Goal: Task Accomplishment & Management: Manage account settings

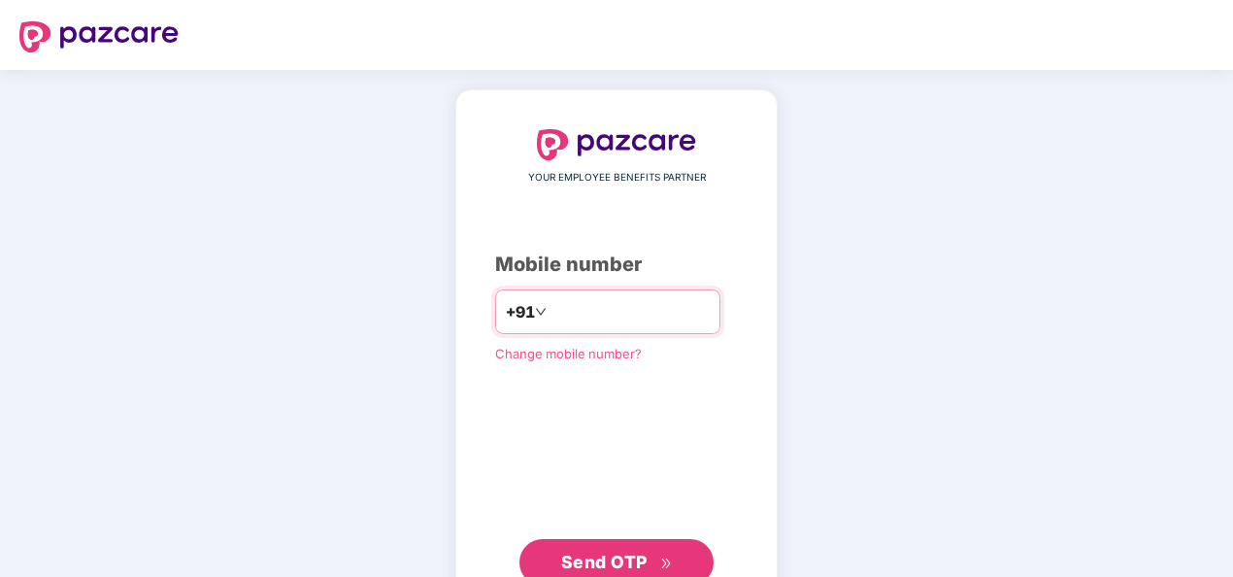
type input "**********"
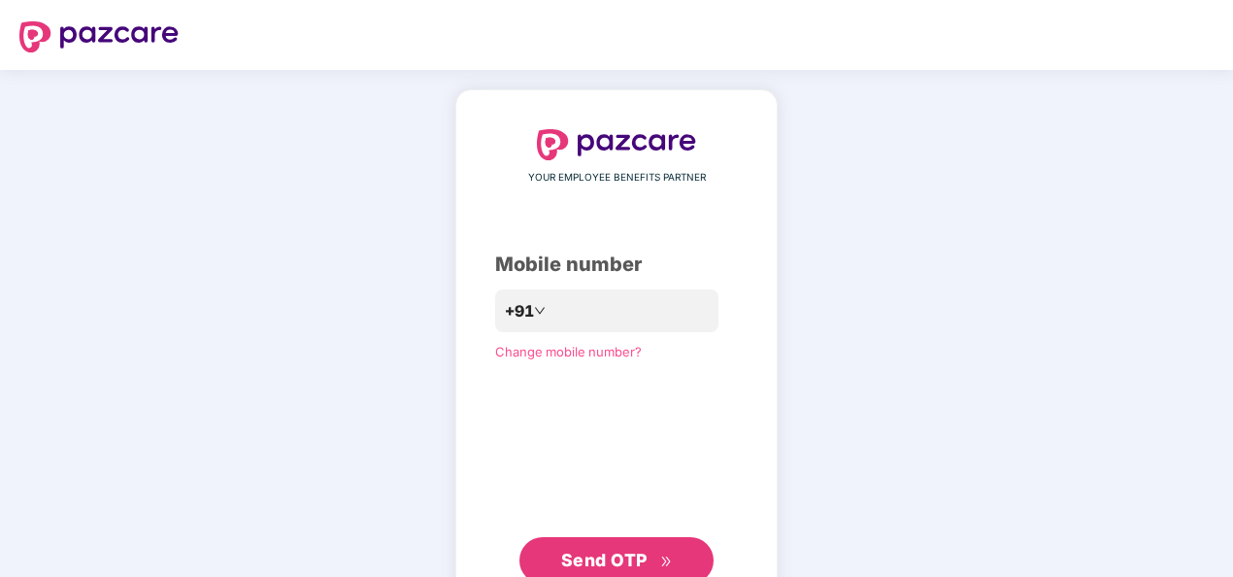
click at [631, 546] on span "Send OTP" at bounding box center [604, 560] width 86 height 20
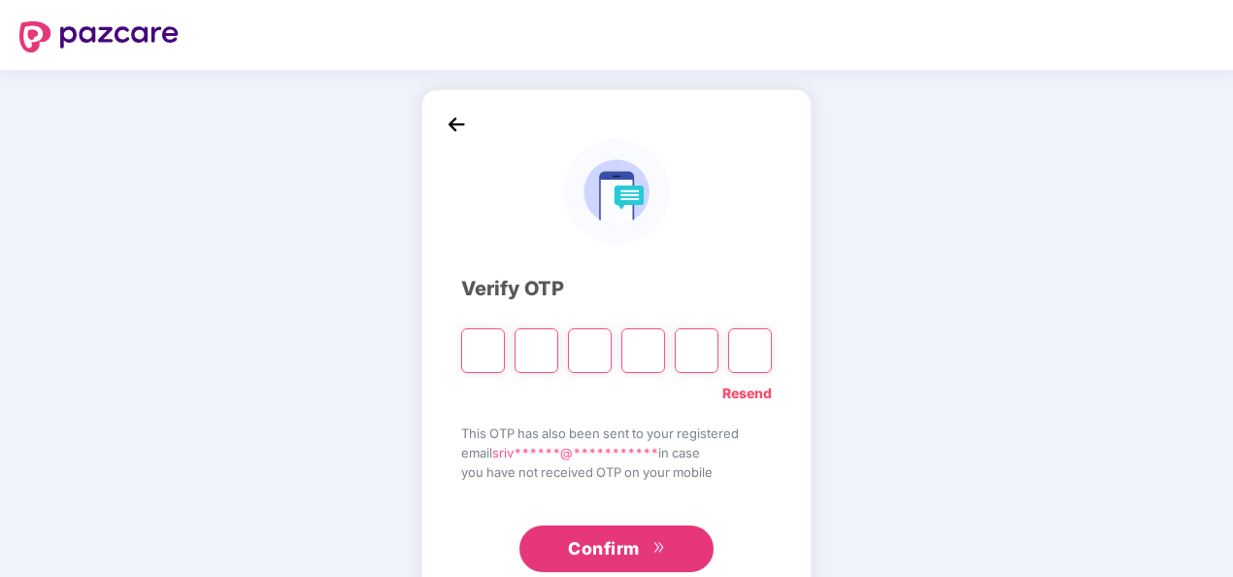
click at [627, 344] on input "Digit 4" at bounding box center [643, 350] width 44 height 45
click at [464, 130] on img at bounding box center [456, 124] width 29 height 29
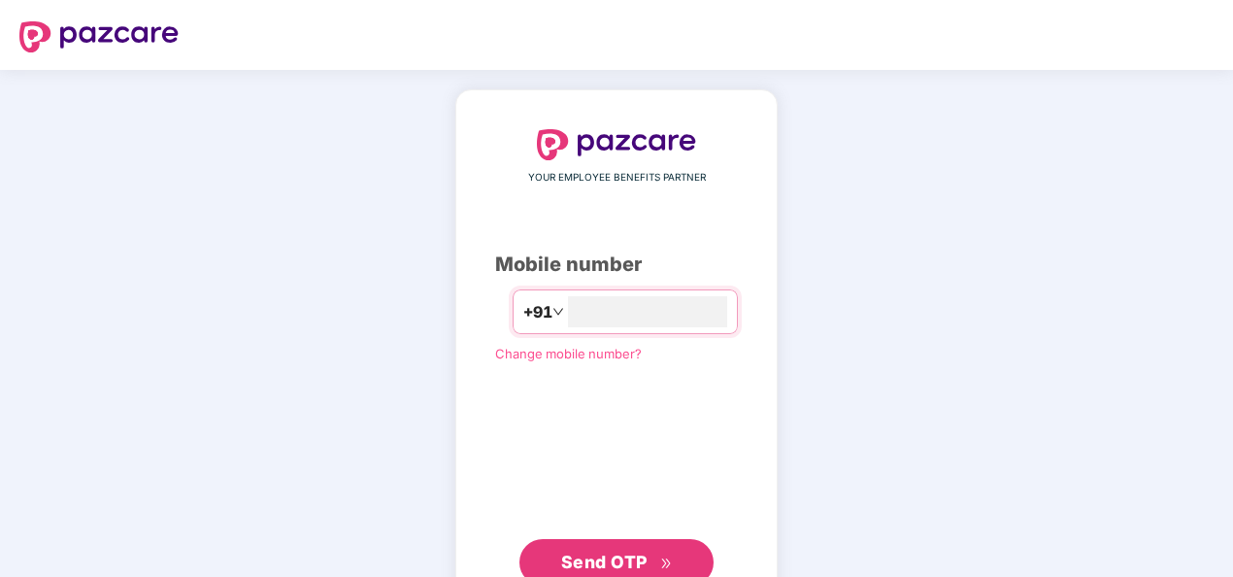
click at [620, 546] on span "Send OTP" at bounding box center [604, 562] width 86 height 20
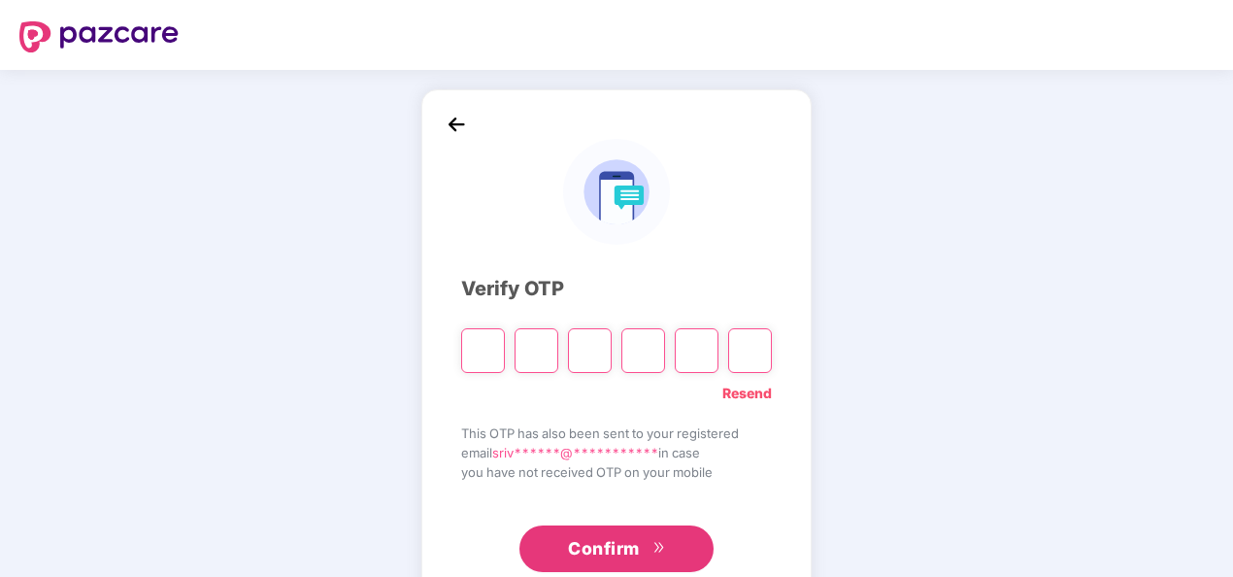
paste input "*"
type input "*"
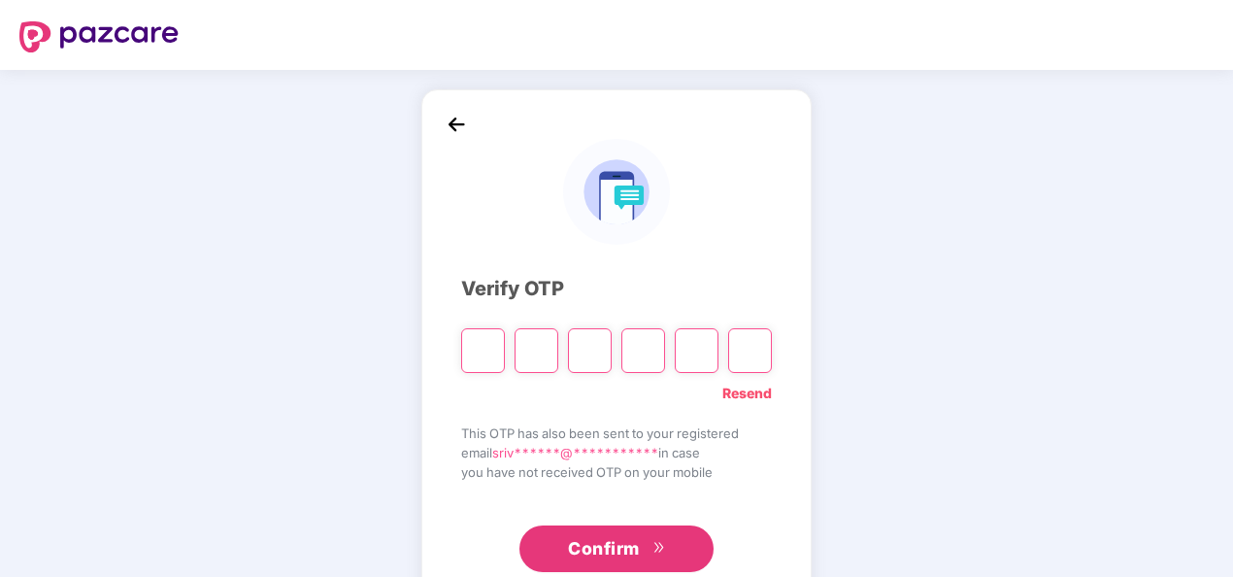
type input "*"
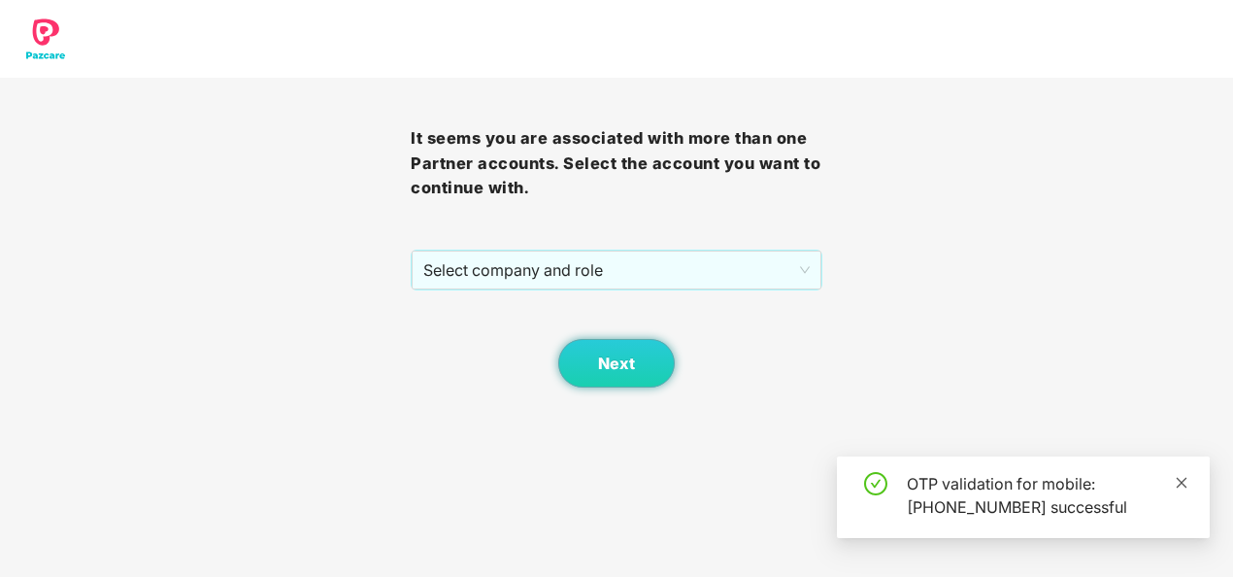
click at [1182, 482] on icon "close" at bounding box center [1182, 482] width 11 height 11
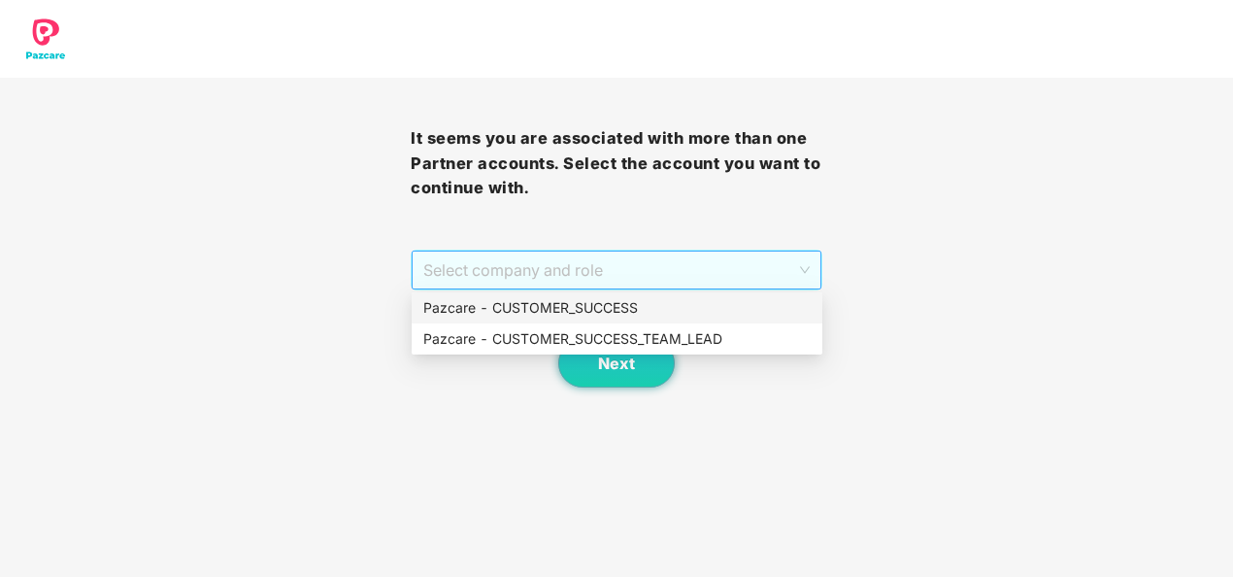
click at [666, 266] on span "Select company and role" at bounding box center [615, 269] width 385 height 37
click at [588, 307] on div "Pazcare - CUSTOMER_SUCCESS" at bounding box center [616, 307] width 387 height 21
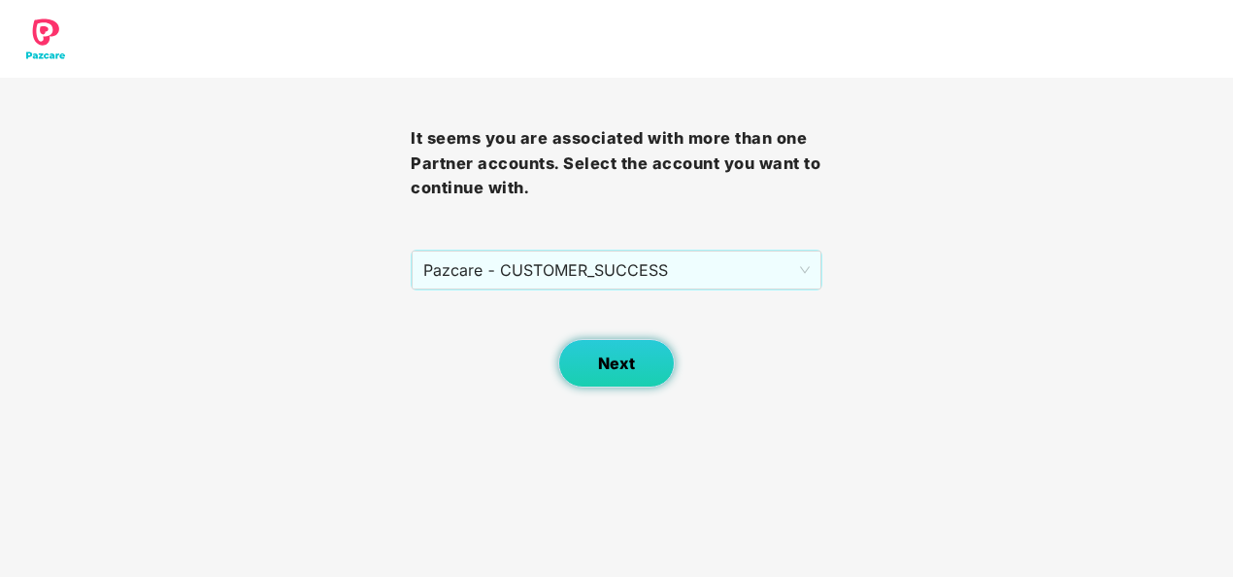
click at [613, 359] on span "Next" at bounding box center [616, 363] width 37 height 18
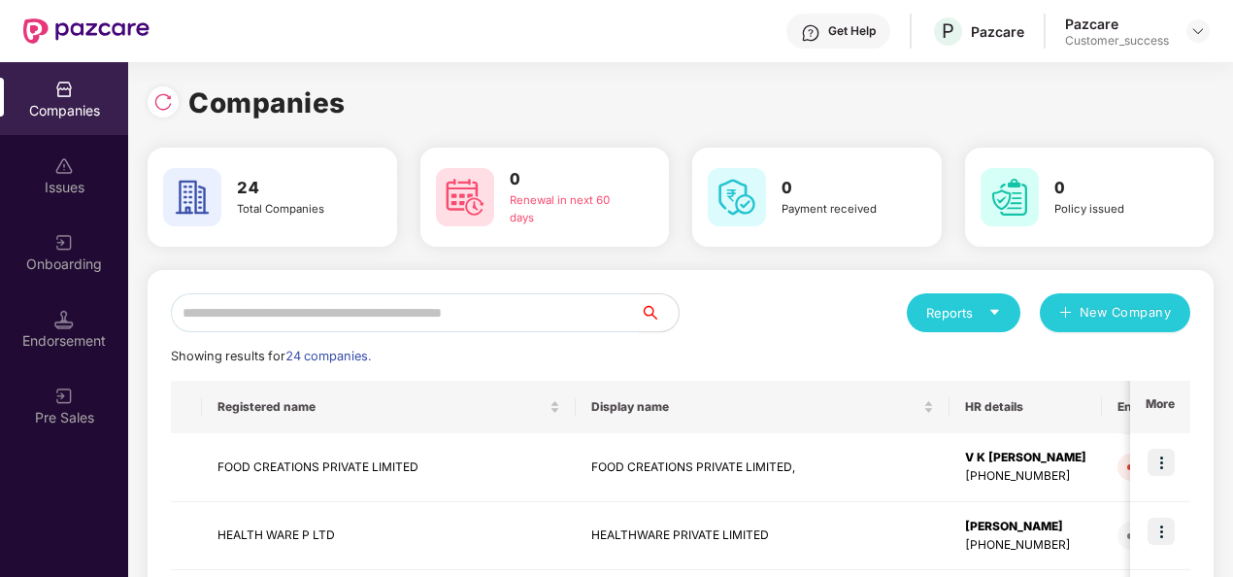
click at [75, 251] on div "Onboarding" at bounding box center [64, 252] width 128 height 73
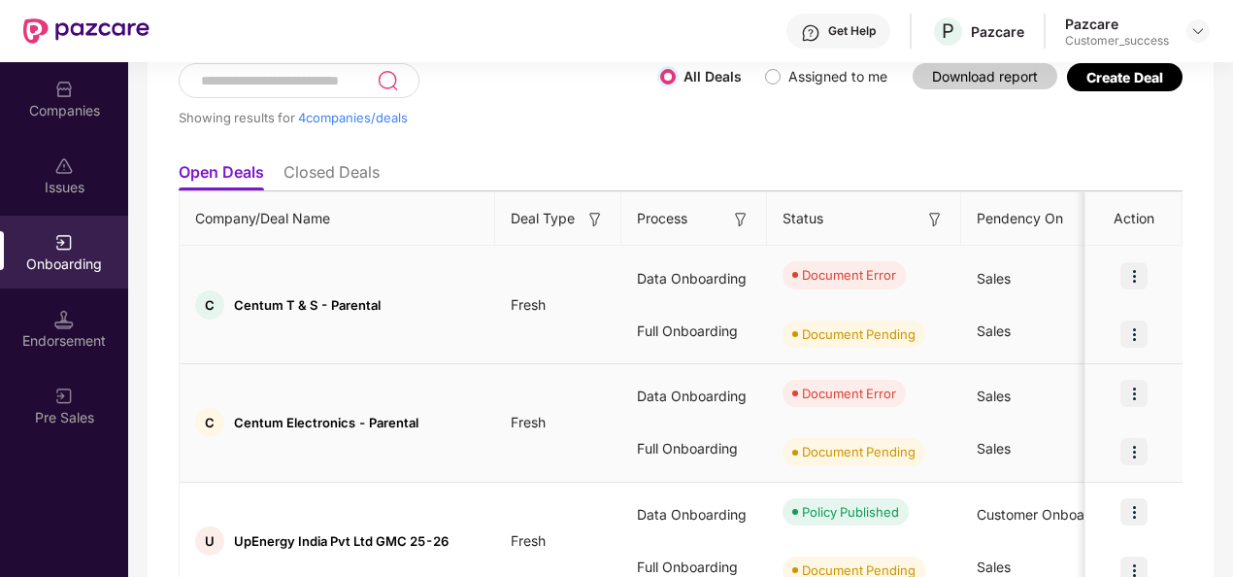
scroll to position [129, 0]
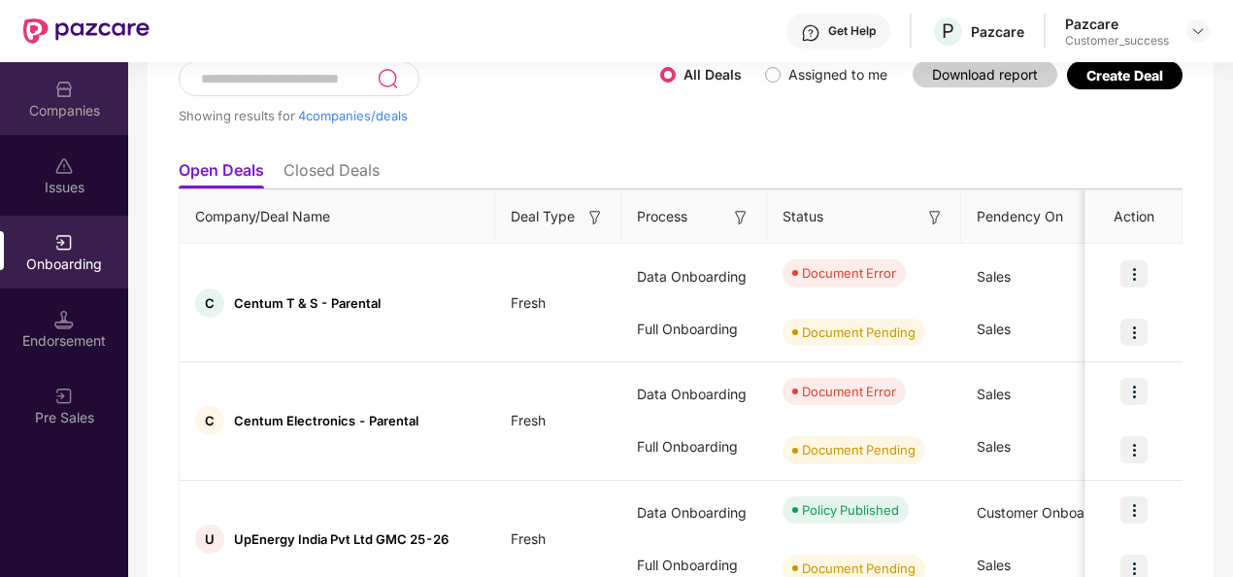
click at [54, 89] on img at bounding box center [63, 89] width 19 height 19
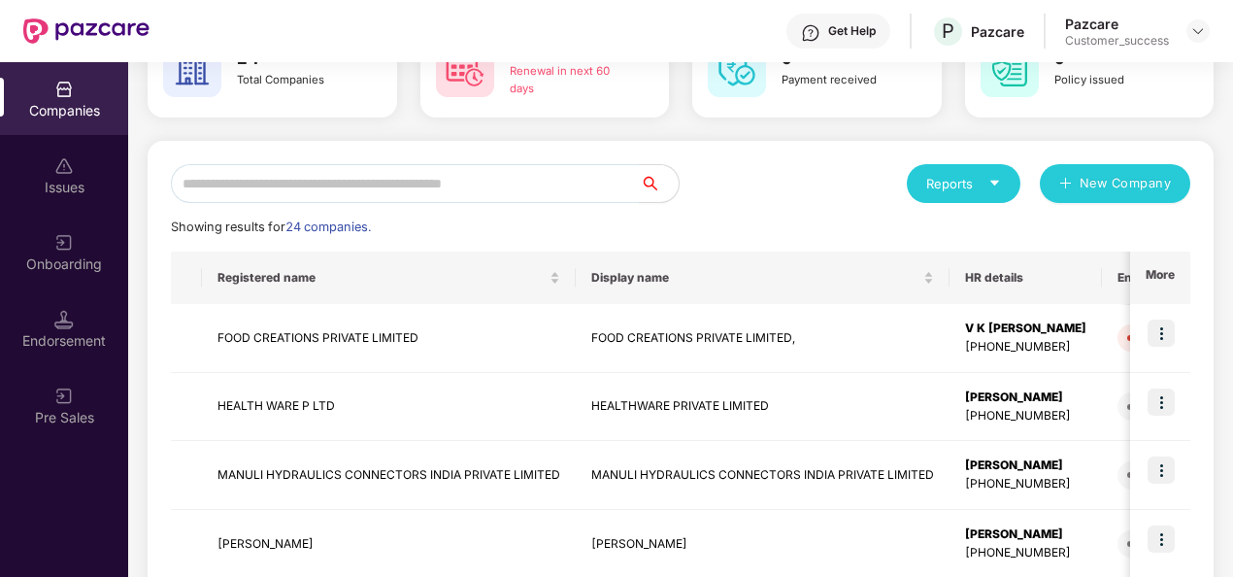
scroll to position [0, 0]
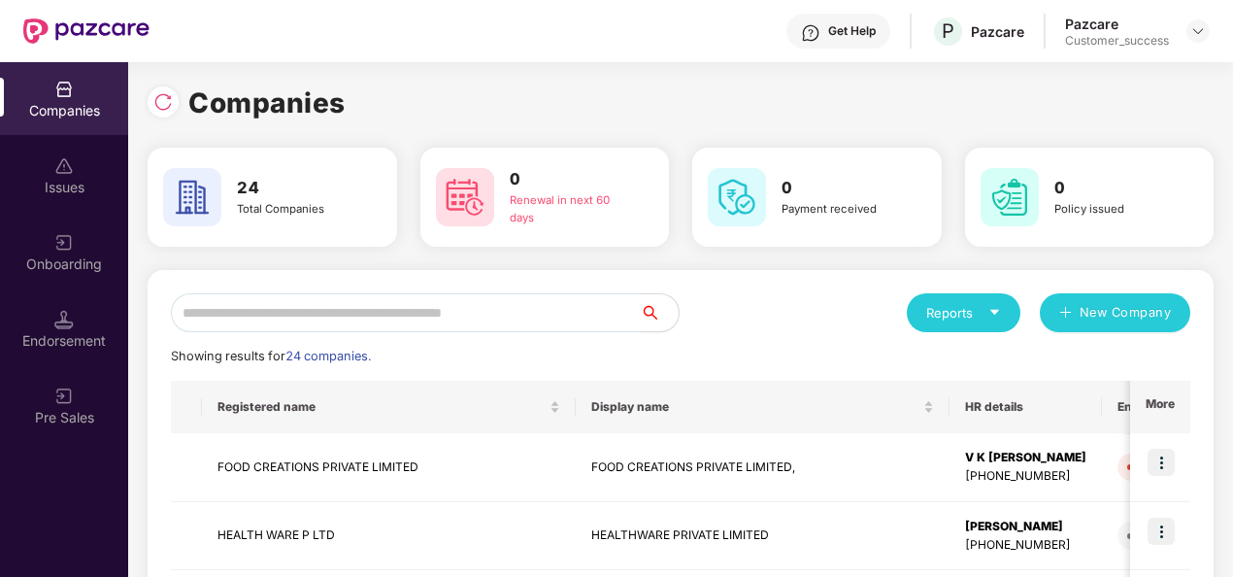
click at [303, 316] on input "text" at bounding box center [405, 312] width 469 height 39
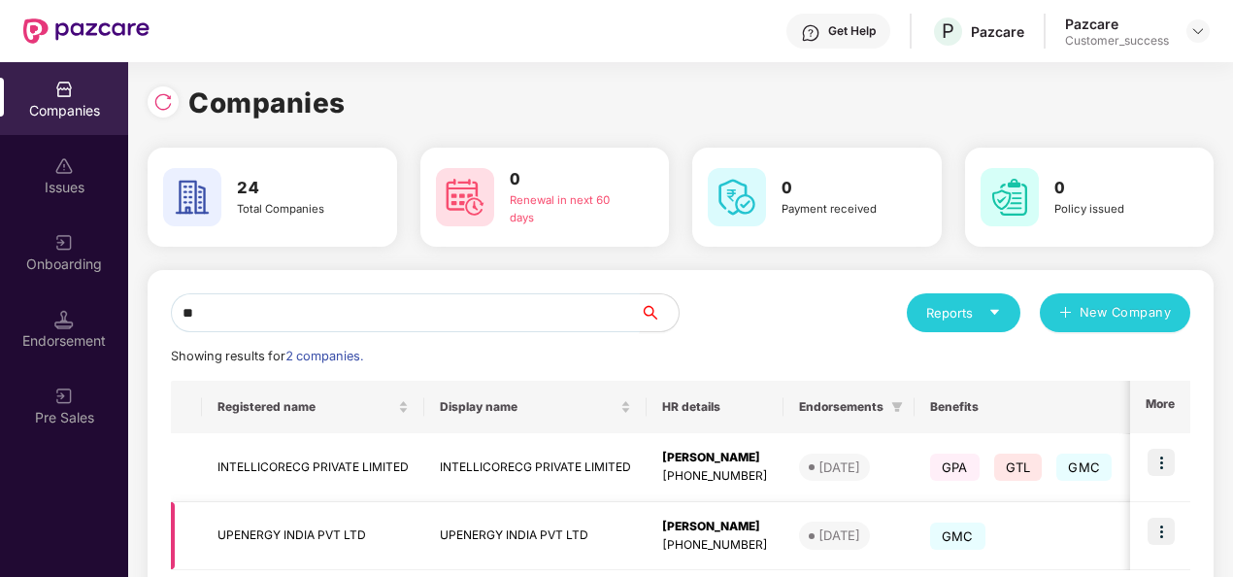
type input "**"
click at [266, 534] on td "UPENERGY INDIA PVT LTD" at bounding box center [313, 536] width 222 height 69
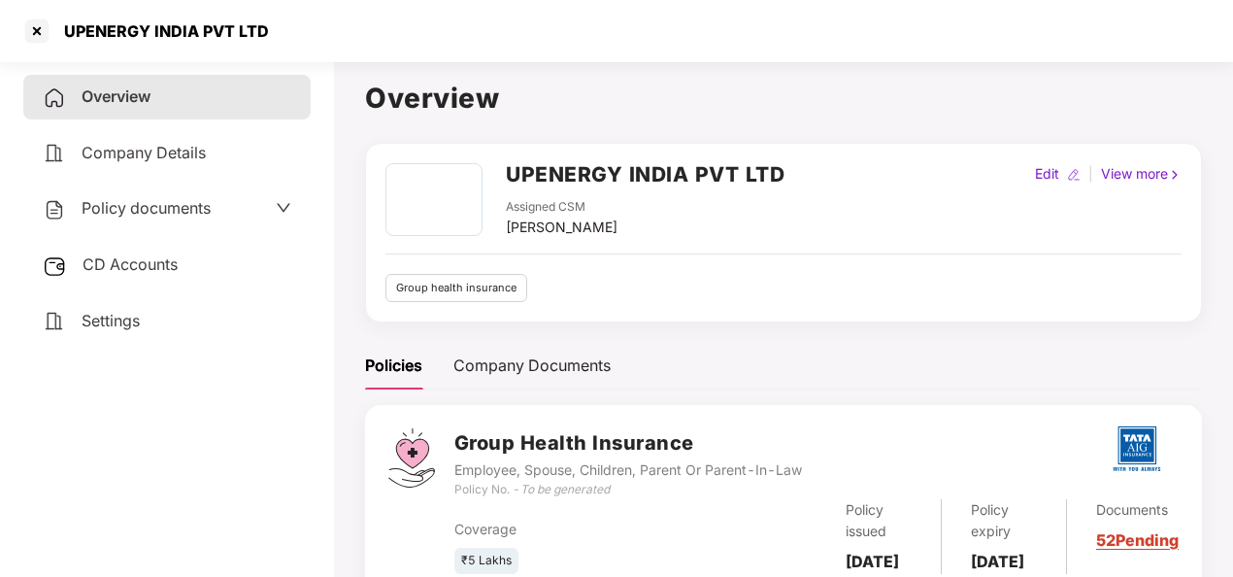
click at [559, 165] on h2 "UPENERGY INDIA PVT LTD" at bounding box center [645, 174] width 279 height 32
copy h2 "UPENERGY"
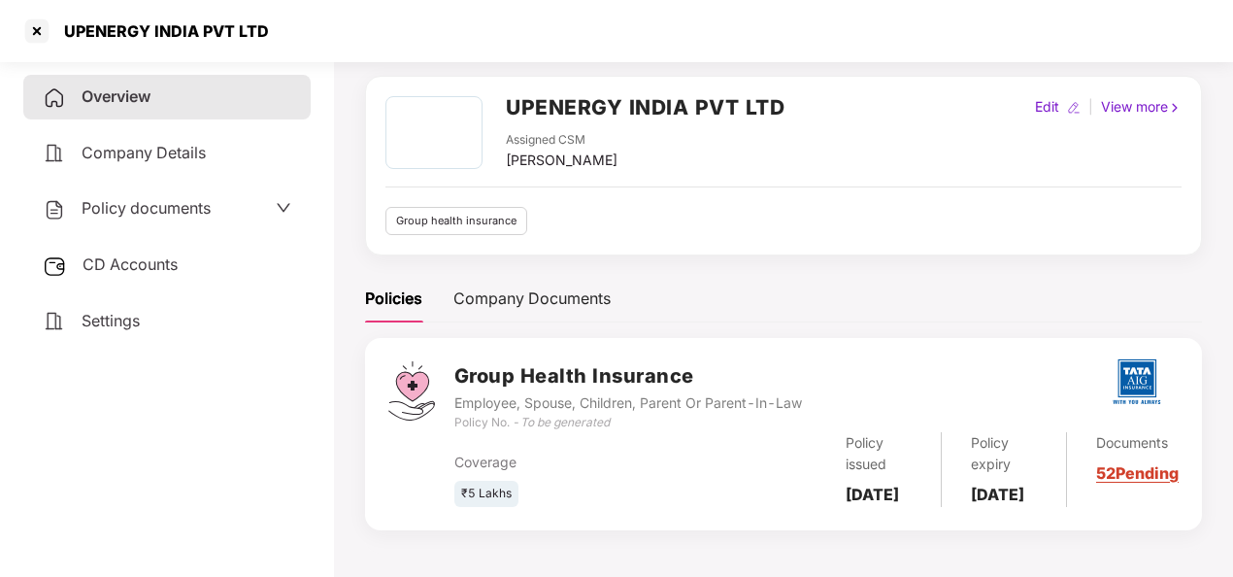
click at [1122, 472] on link "52 Pending" at bounding box center [1137, 472] width 83 height 19
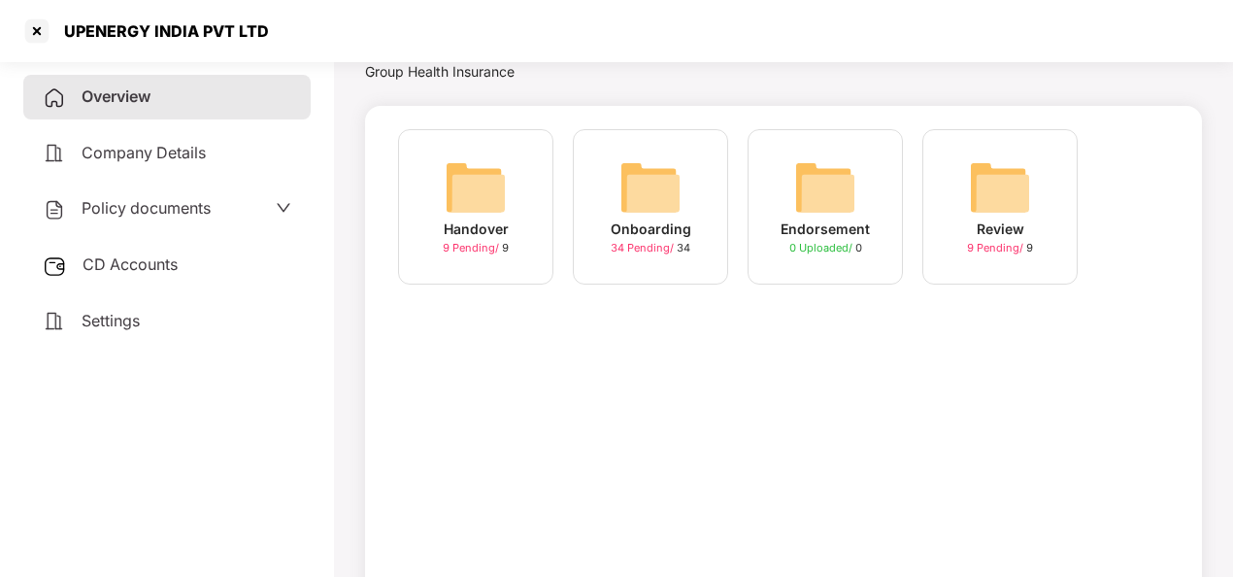
click at [639, 251] on span "34 Pending /" at bounding box center [644, 248] width 66 height 14
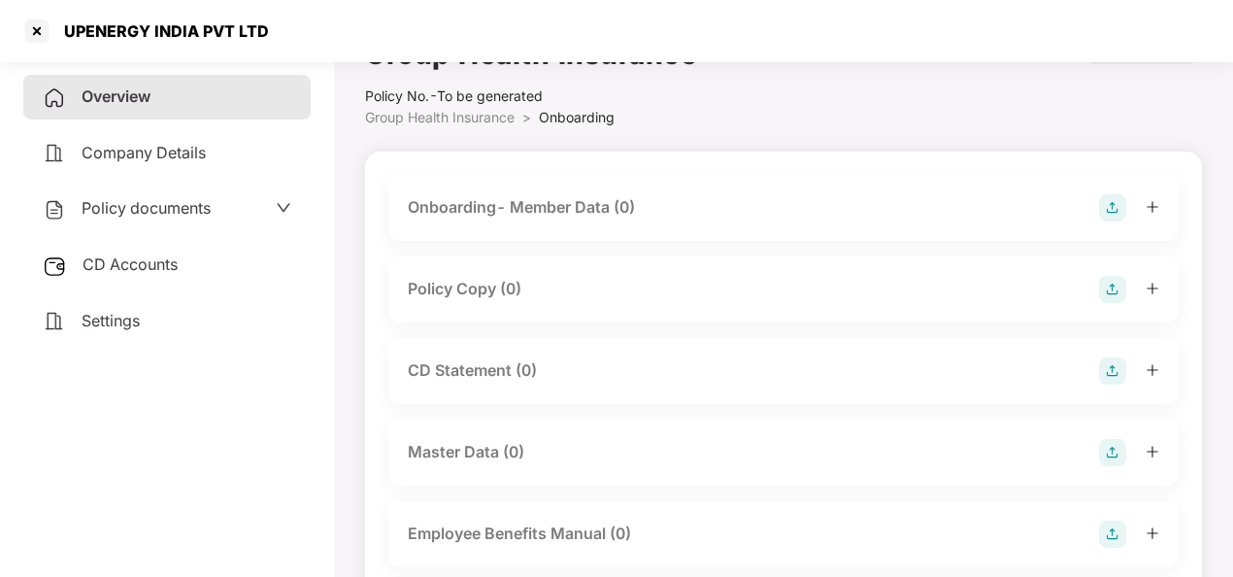
scroll to position [24, 0]
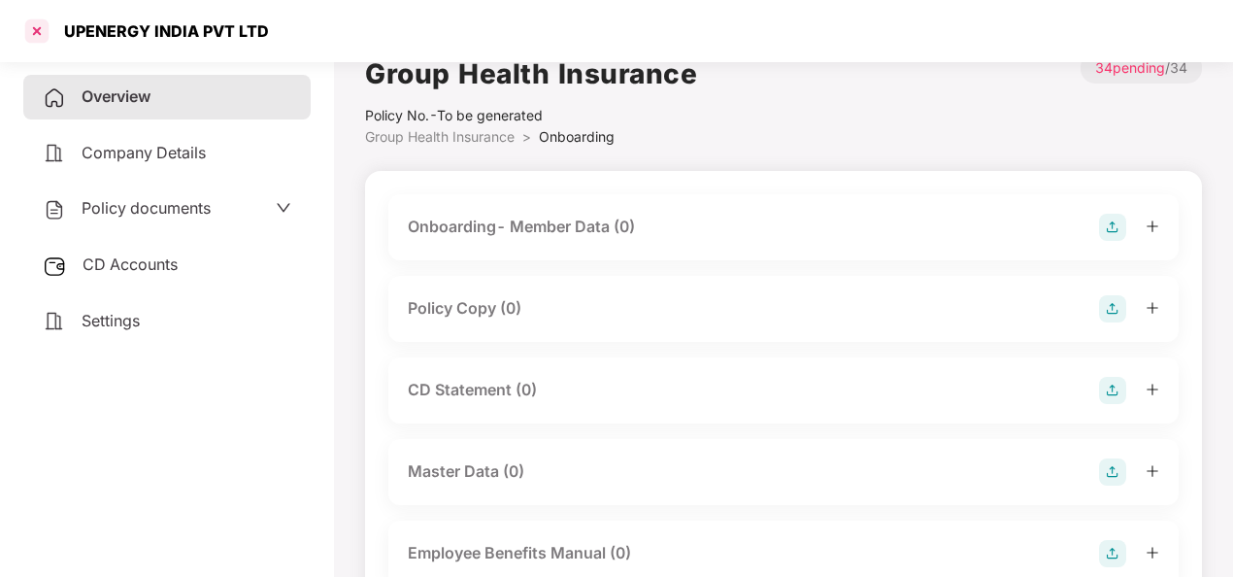
click at [36, 27] on div at bounding box center [36, 31] width 31 height 31
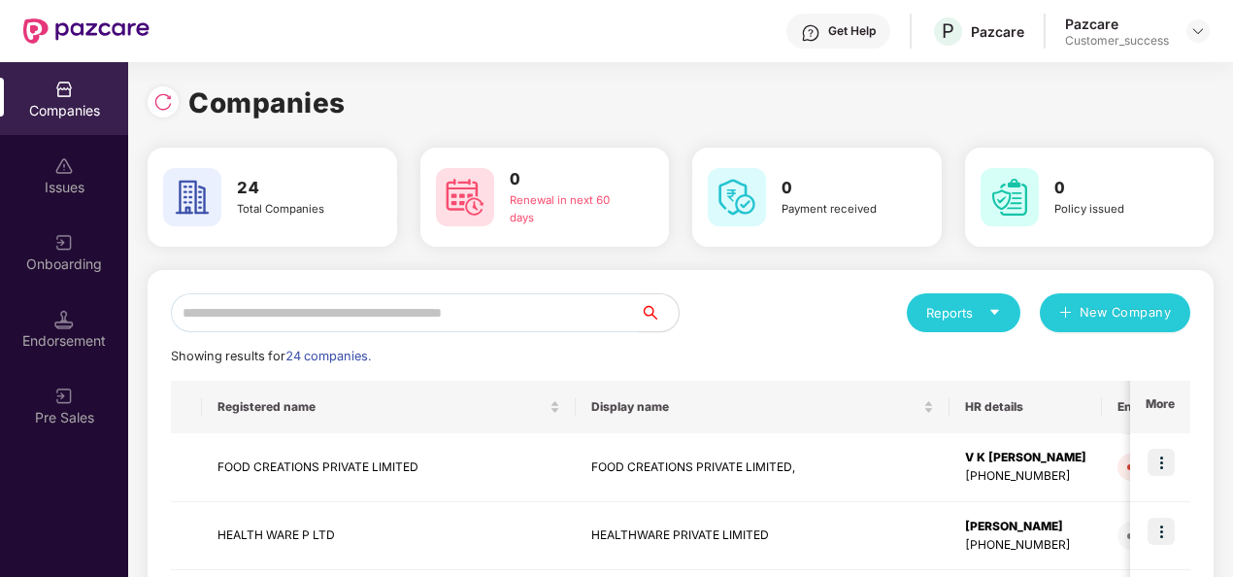
scroll to position [0, 0]
click at [291, 313] on input "text" at bounding box center [405, 312] width 469 height 39
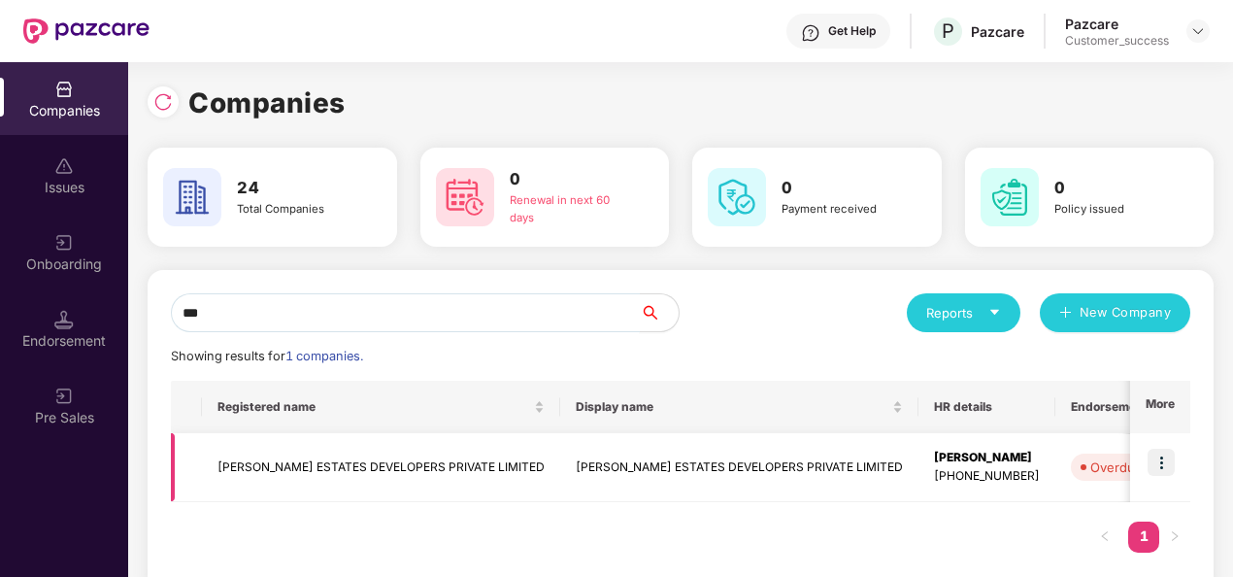
type input "***"
click at [713, 458] on td "[PERSON_NAME] ESTATES DEVELOPERS PRIVATE LIMITED" at bounding box center [739, 467] width 358 height 69
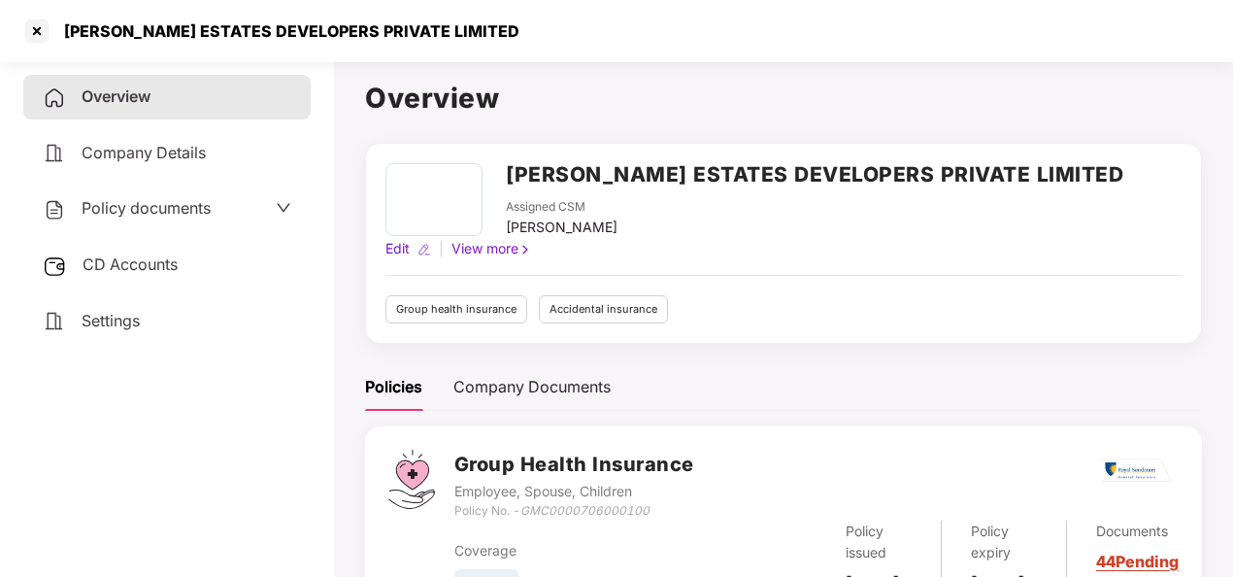
scroll to position [351, 0]
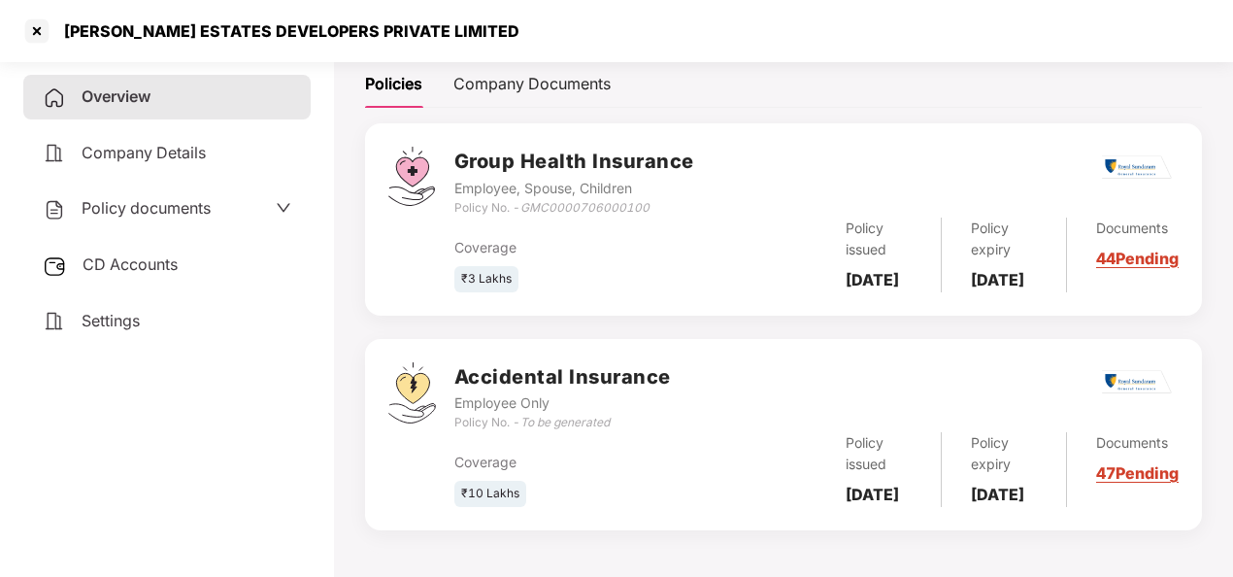
click at [1126, 249] on link "44 Pending" at bounding box center [1137, 258] width 83 height 19
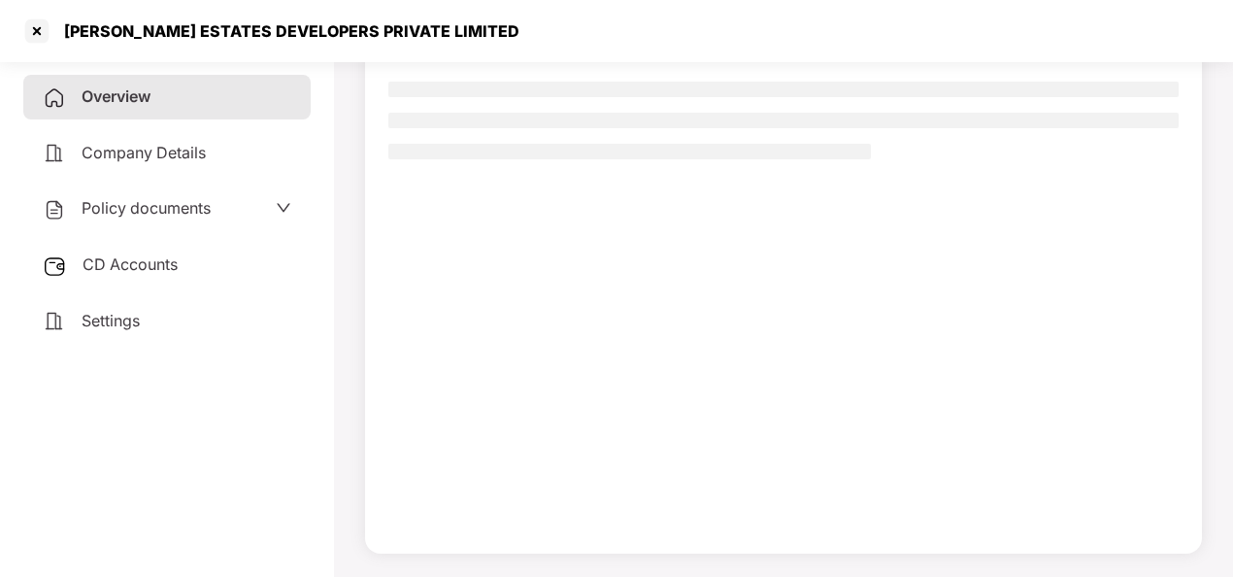
scroll to position [176, 0]
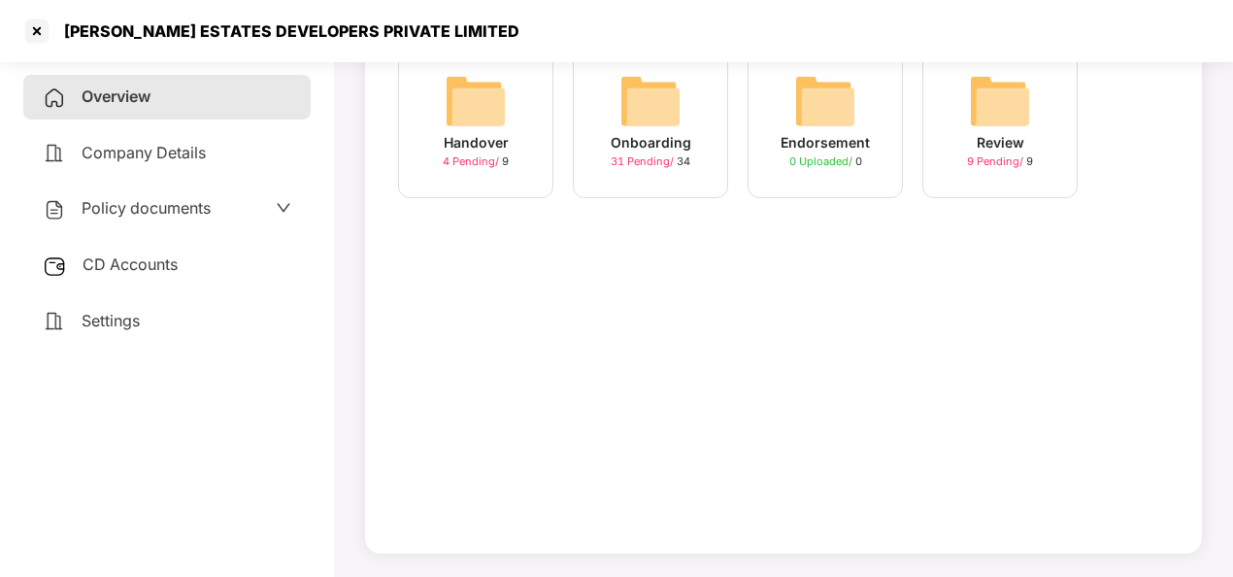
click at [655, 96] on img at bounding box center [650, 101] width 62 height 62
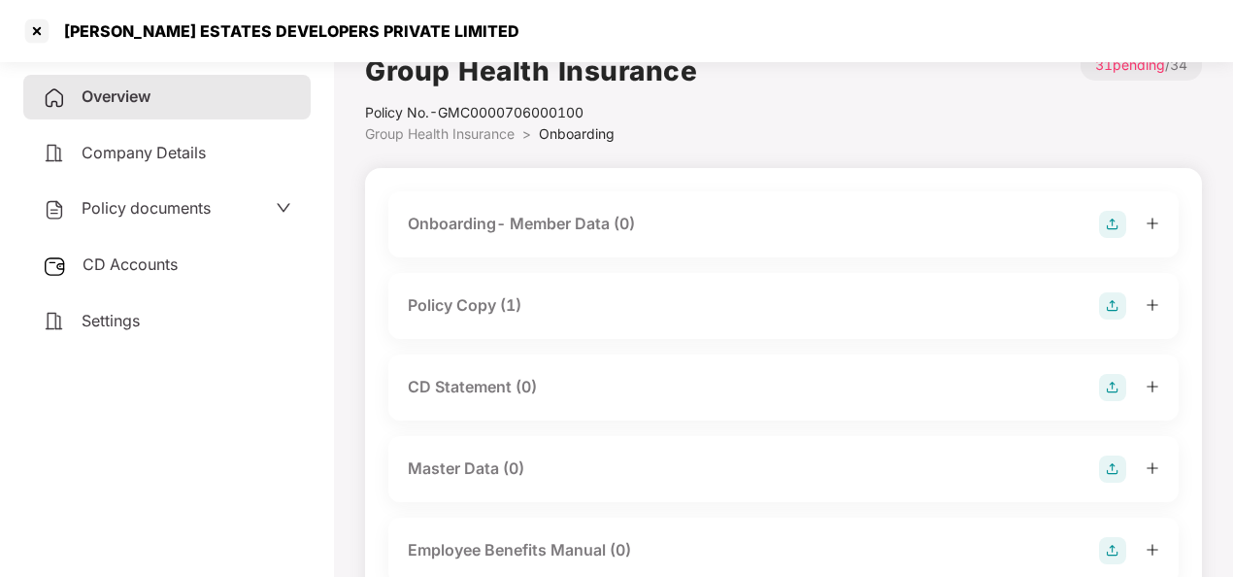
scroll to position [13, 0]
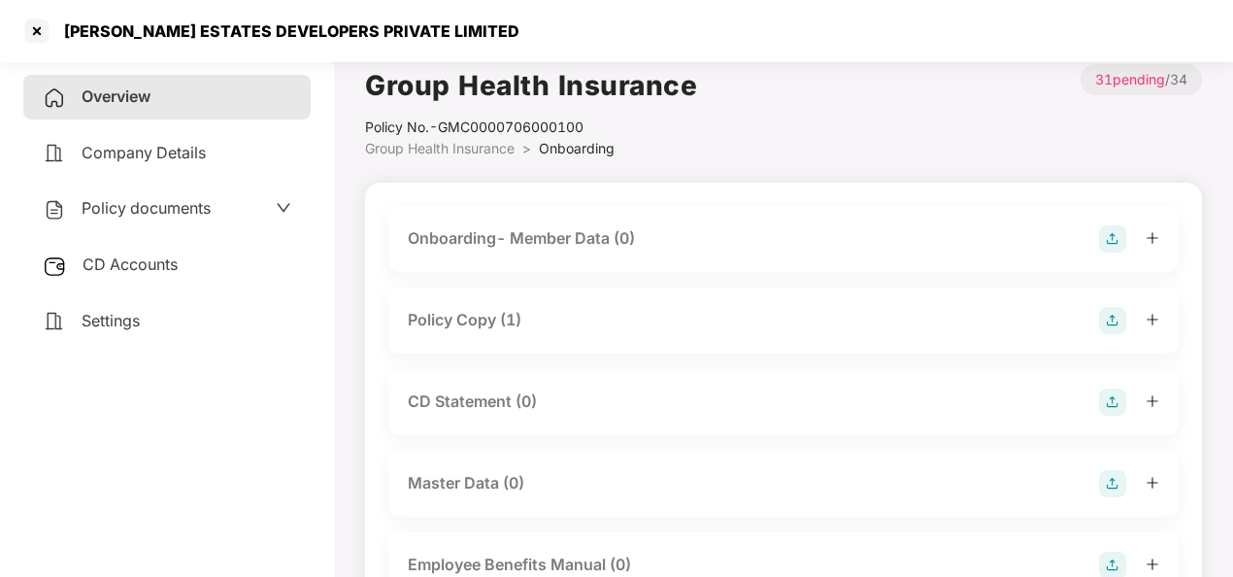
click at [574, 307] on div "Policy Copy (1)" at bounding box center [784, 320] width 752 height 27
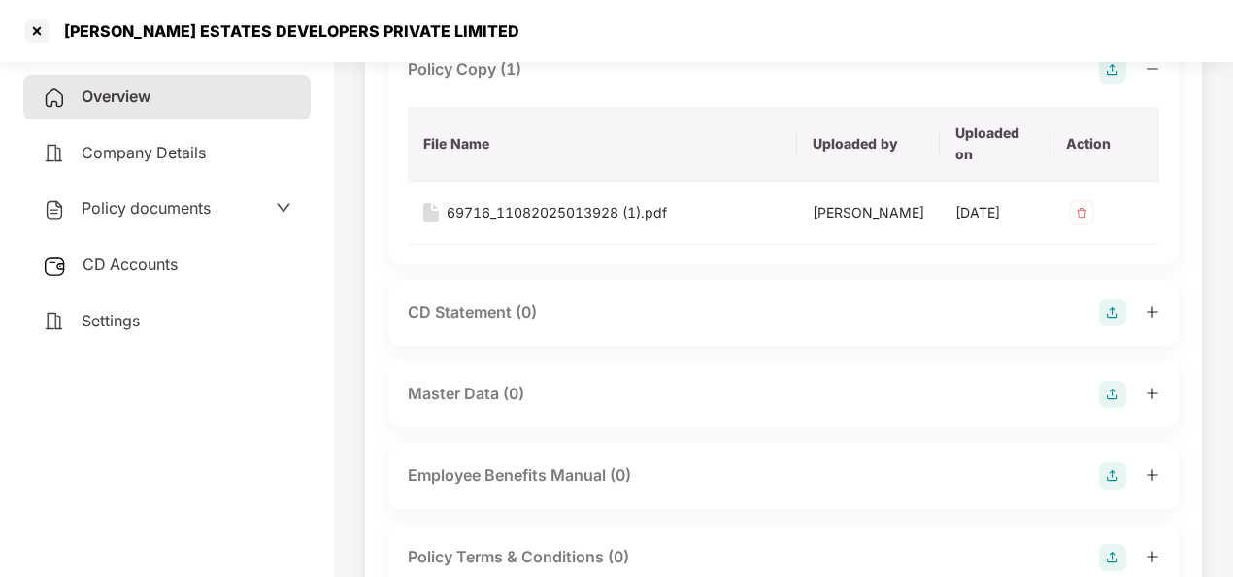
scroll to position [274, 0]
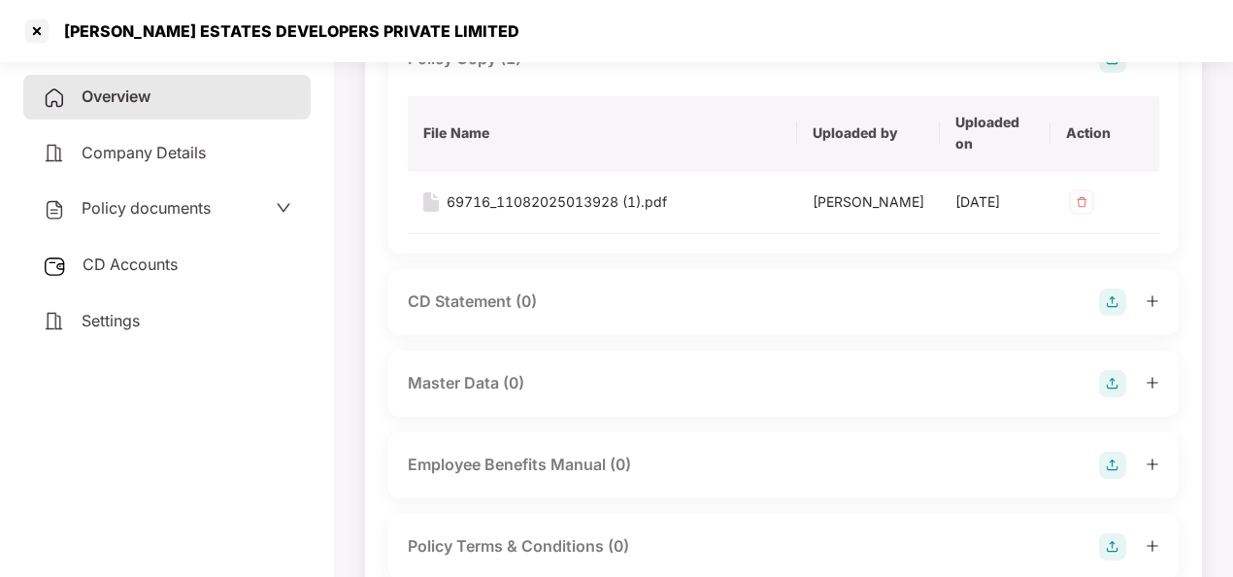
click at [458, 314] on div "CD Statement (0)" at bounding box center [472, 301] width 129 height 24
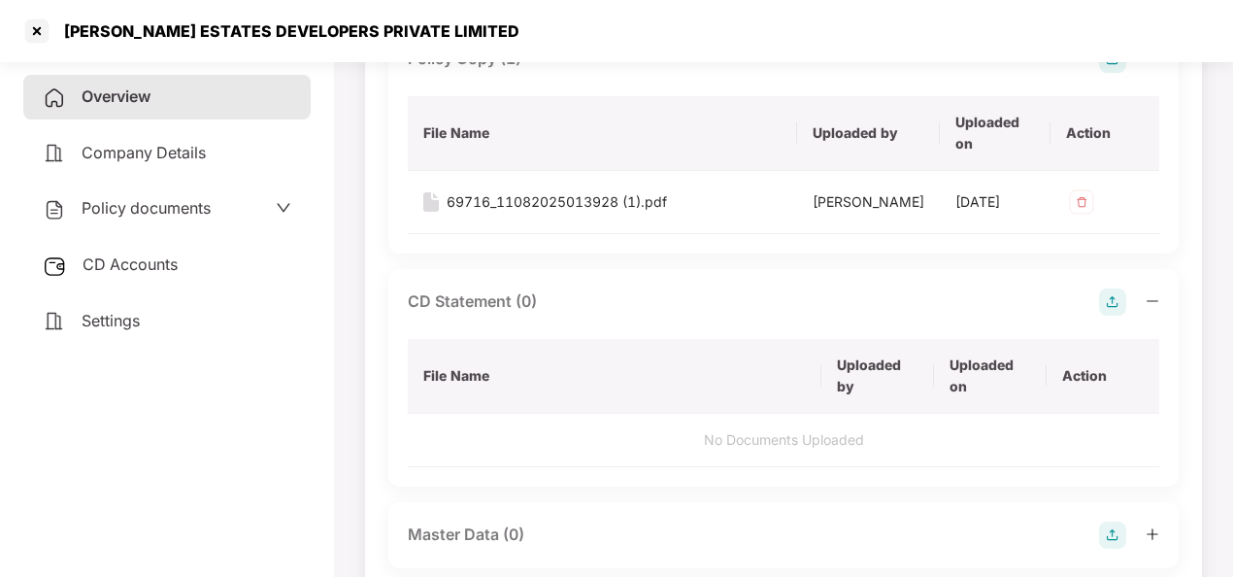
click at [1109, 309] on img at bounding box center [1112, 301] width 27 height 27
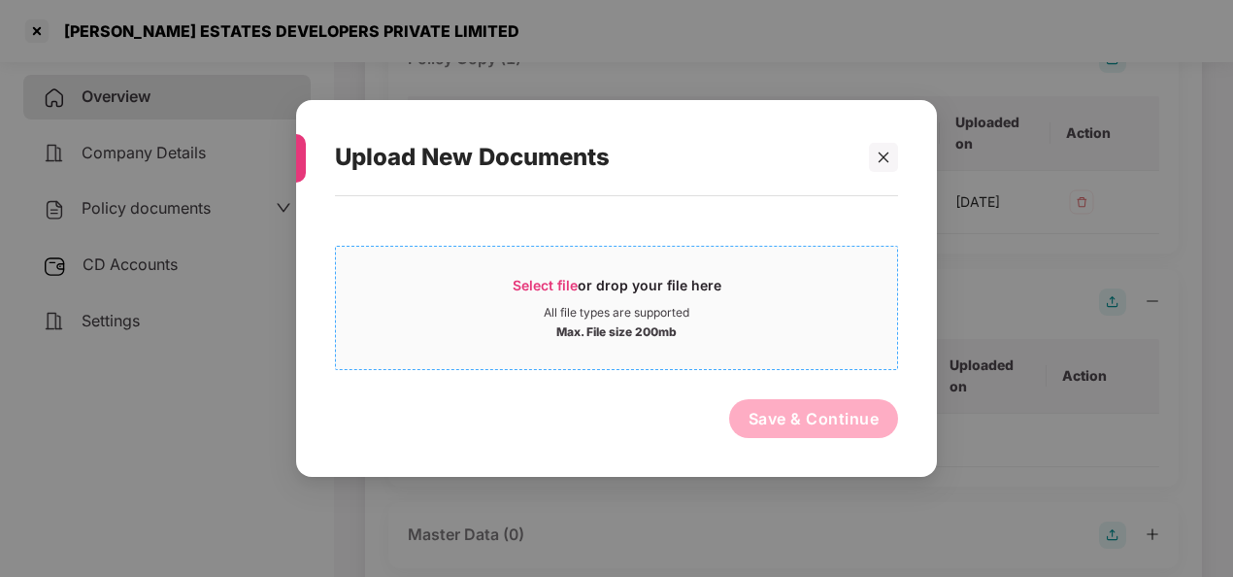
click at [563, 277] on span "Select file" at bounding box center [545, 285] width 65 height 17
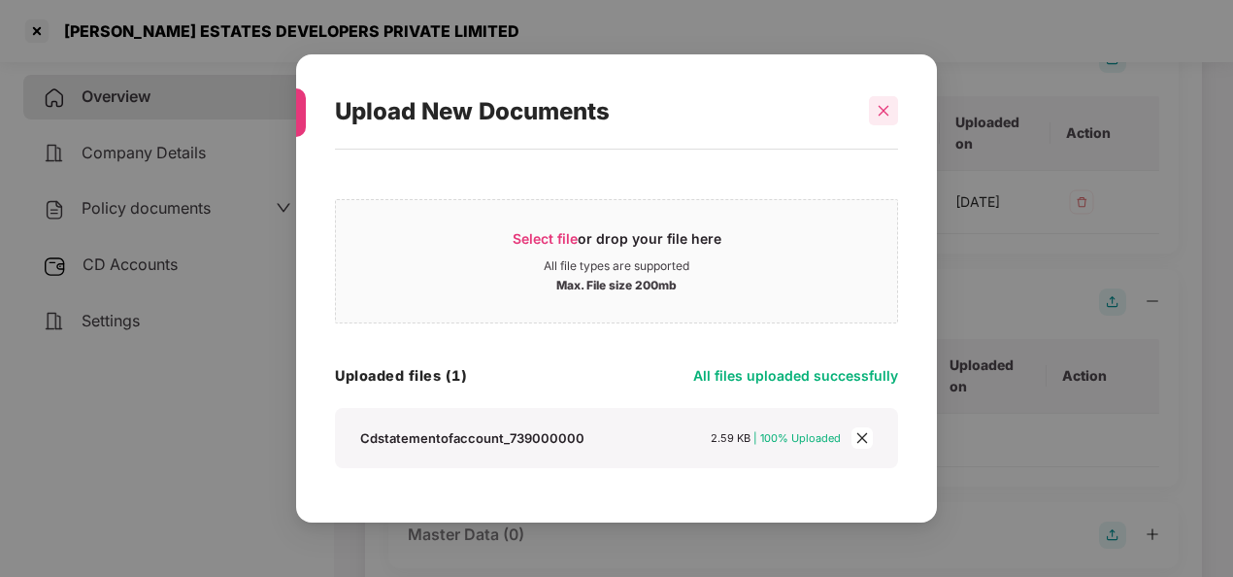
click at [886, 104] on icon "close" at bounding box center [884, 111] width 14 height 14
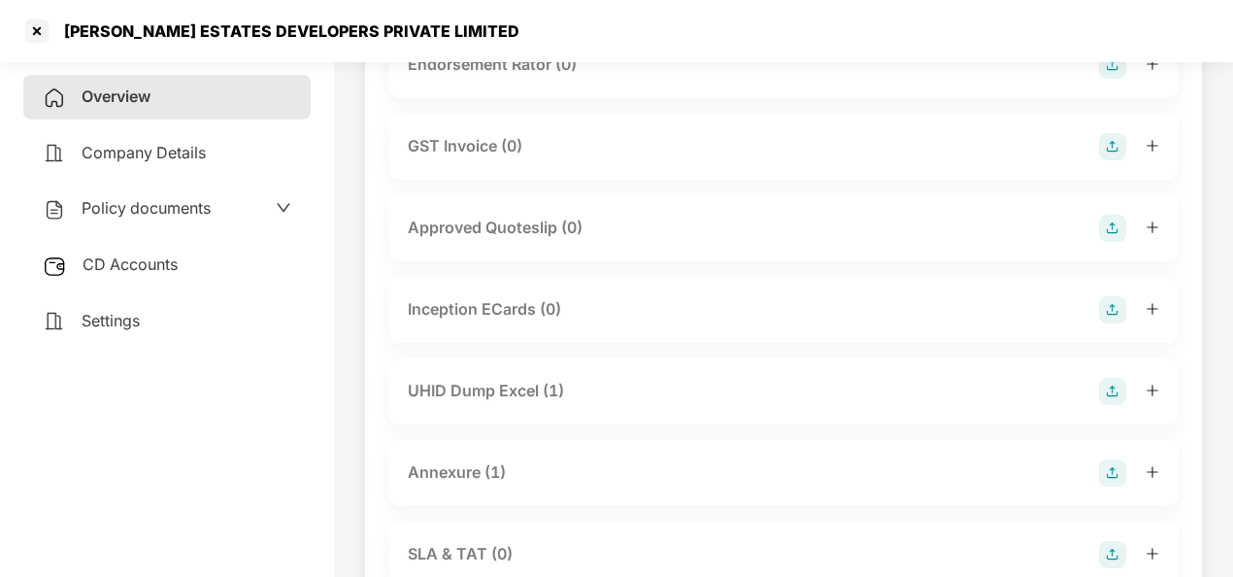
scroll to position [1006, 0]
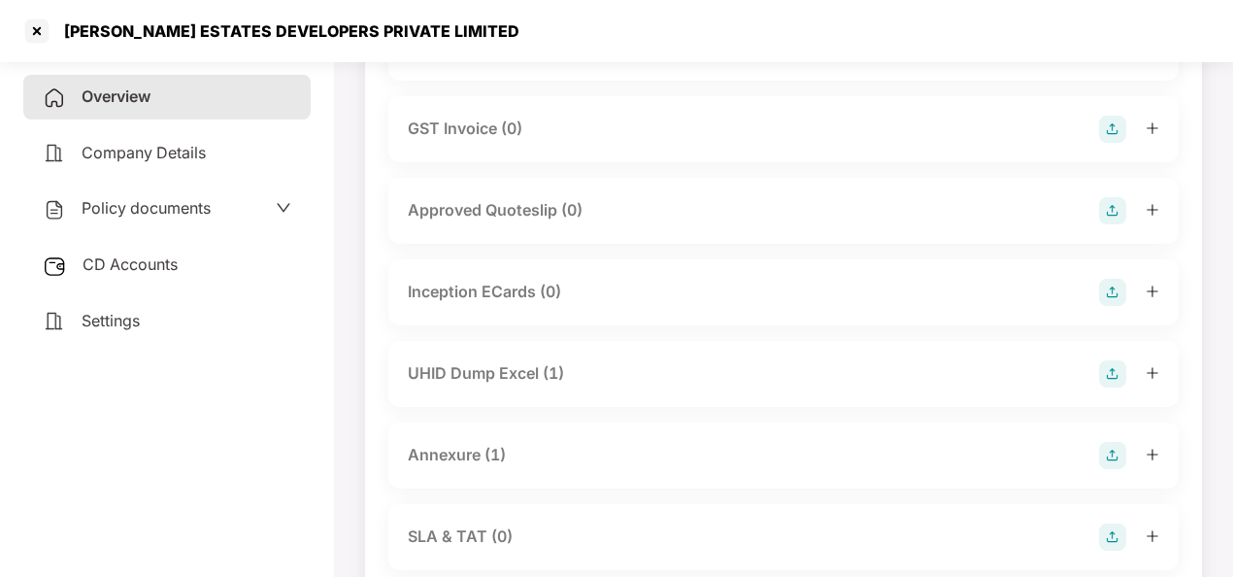
click at [480, 385] on div "UHID Dump Excel (1)" at bounding box center [486, 373] width 156 height 24
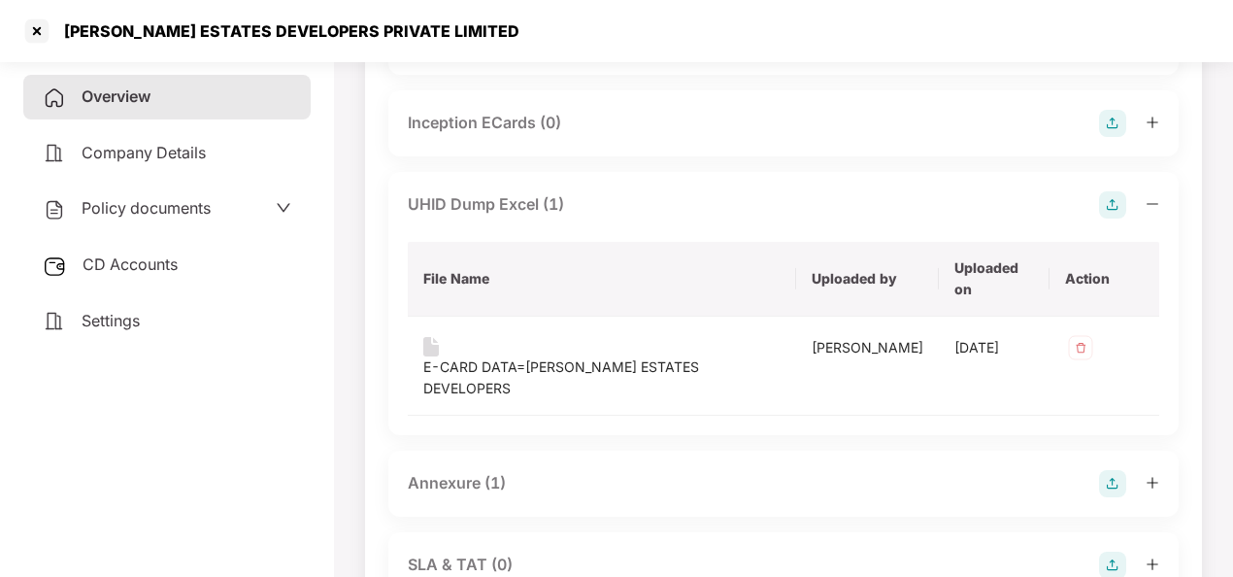
scroll to position [1179, 0]
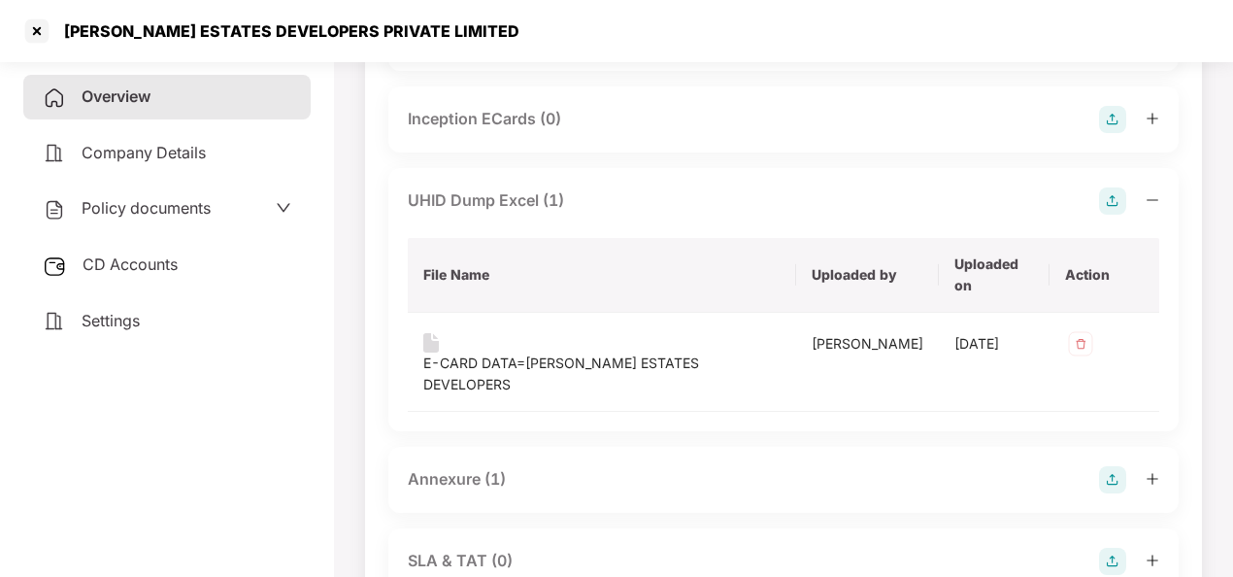
click at [608, 486] on div "Annexure (1)" at bounding box center [784, 479] width 752 height 27
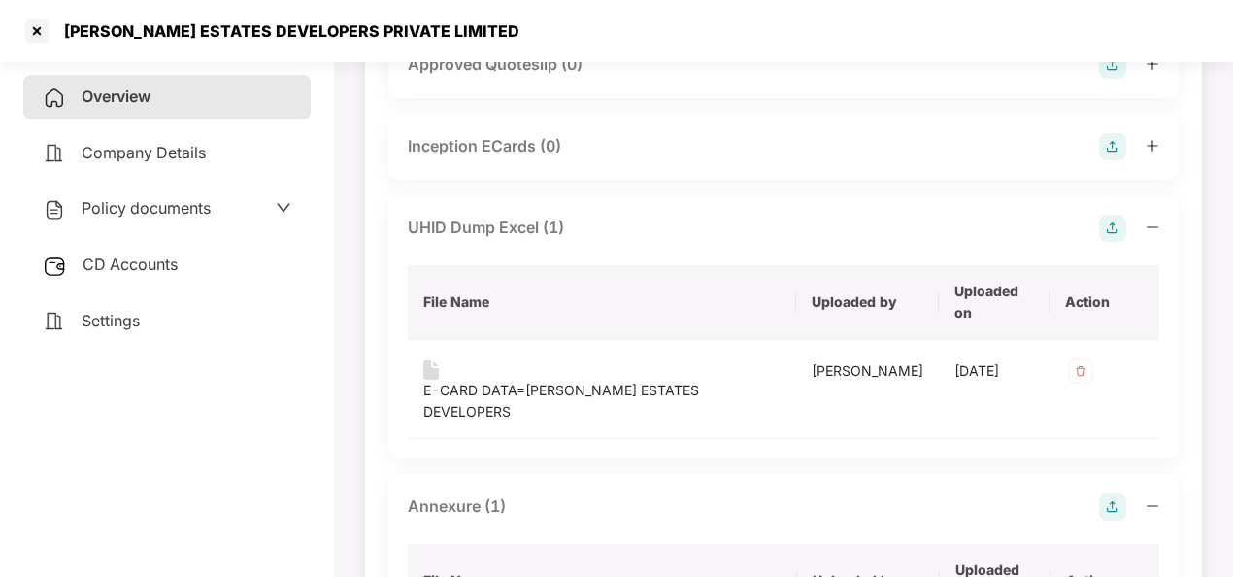
scroll to position [1159, 0]
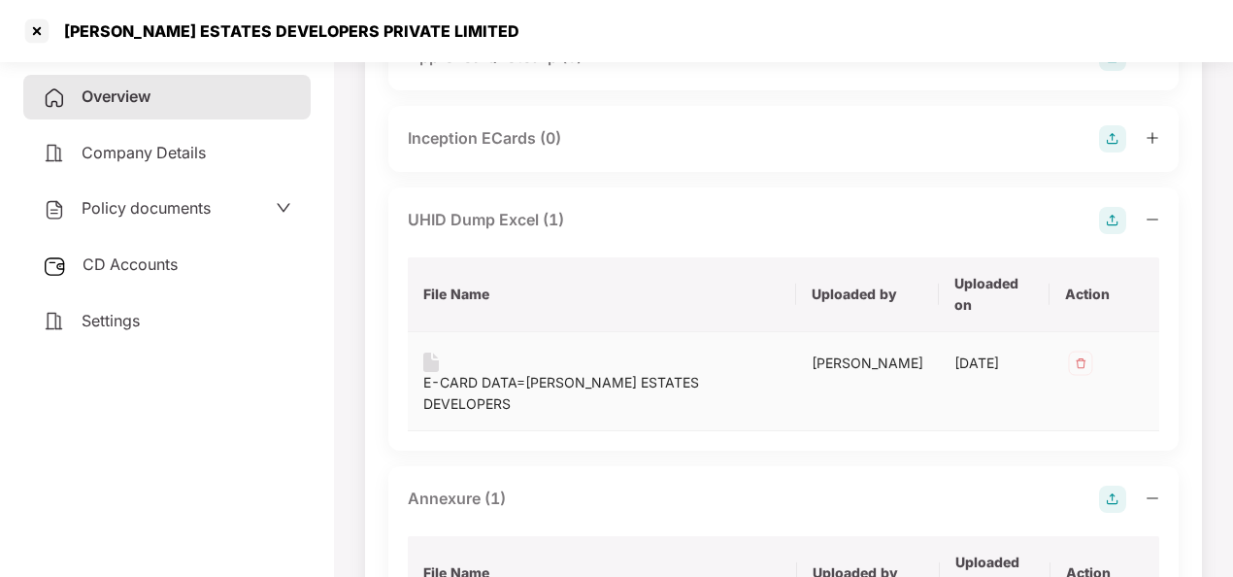
click at [582, 376] on div "E-CARD DATA=[PERSON_NAME] ESTATES DEVELOPERS" at bounding box center [601, 393] width 357 height 43
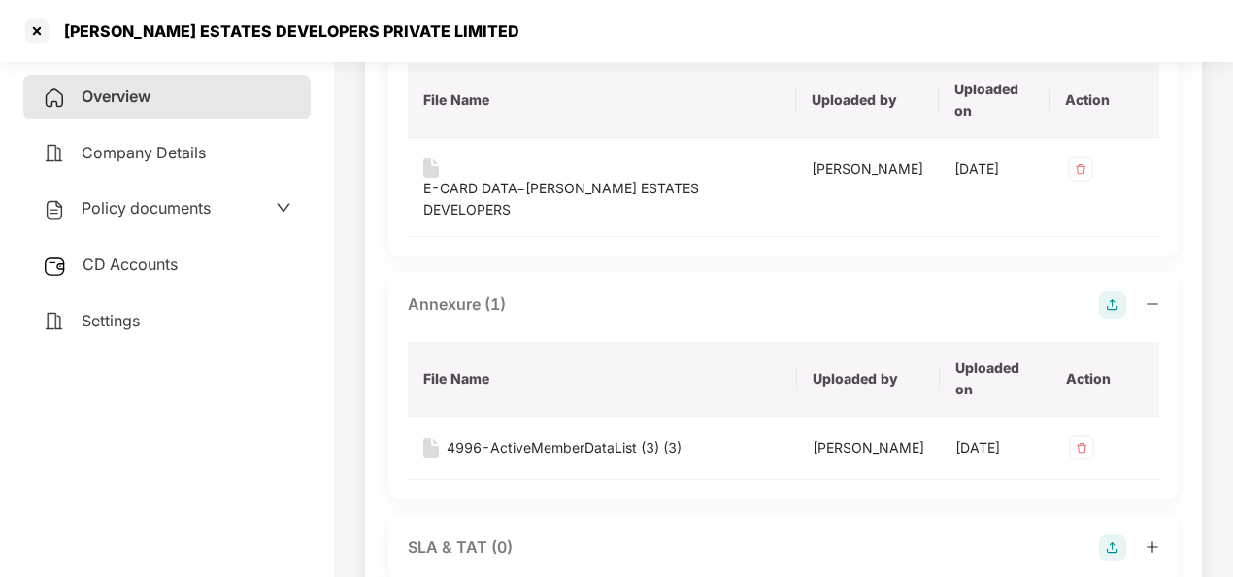
scroll to position [1354, 0]
click at [548, 439] on div "4996-ActiveMemberDataList (3) (3)" at bounding box center [564, 447] width 235 height 21
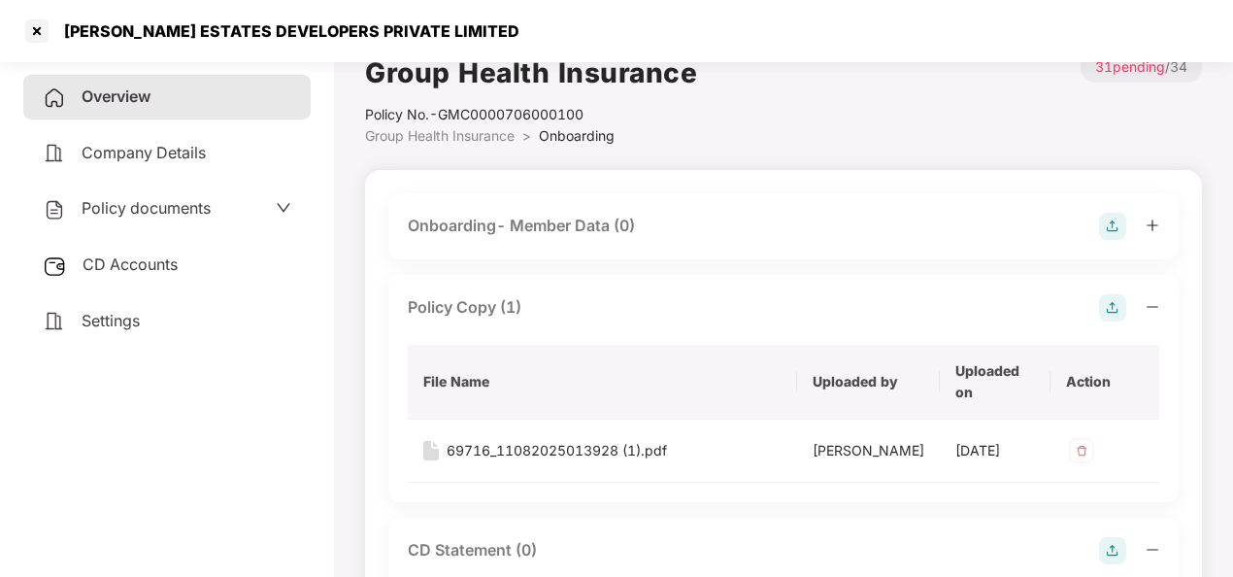
scroll to position [0, 0]
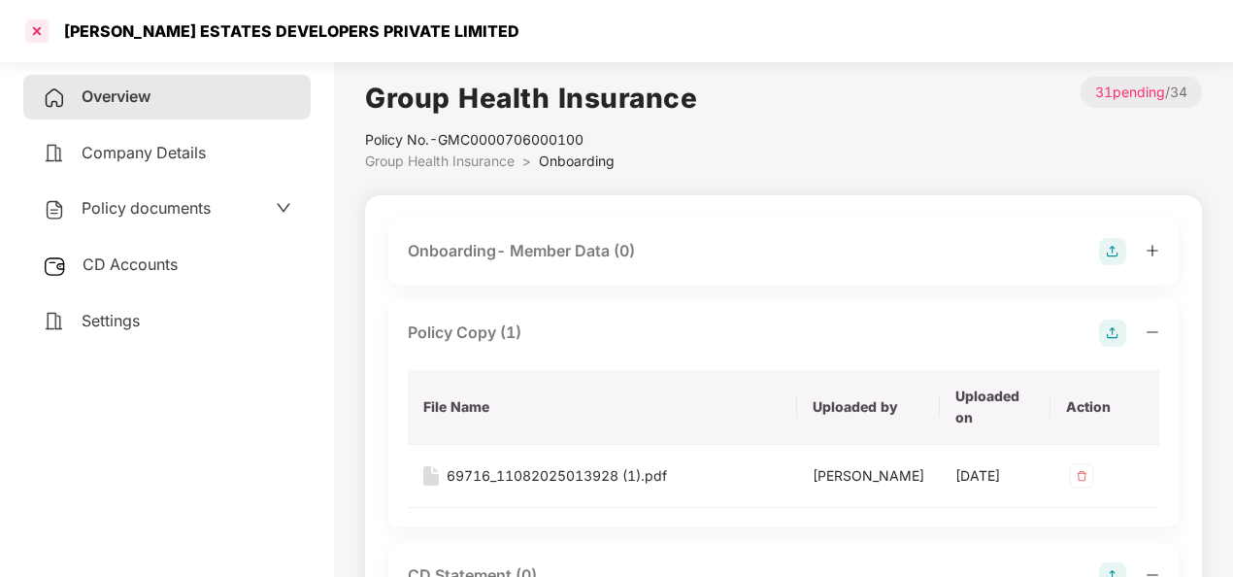
click at [39, 27] on div at bounding box center [36, 31] width 31 height 31
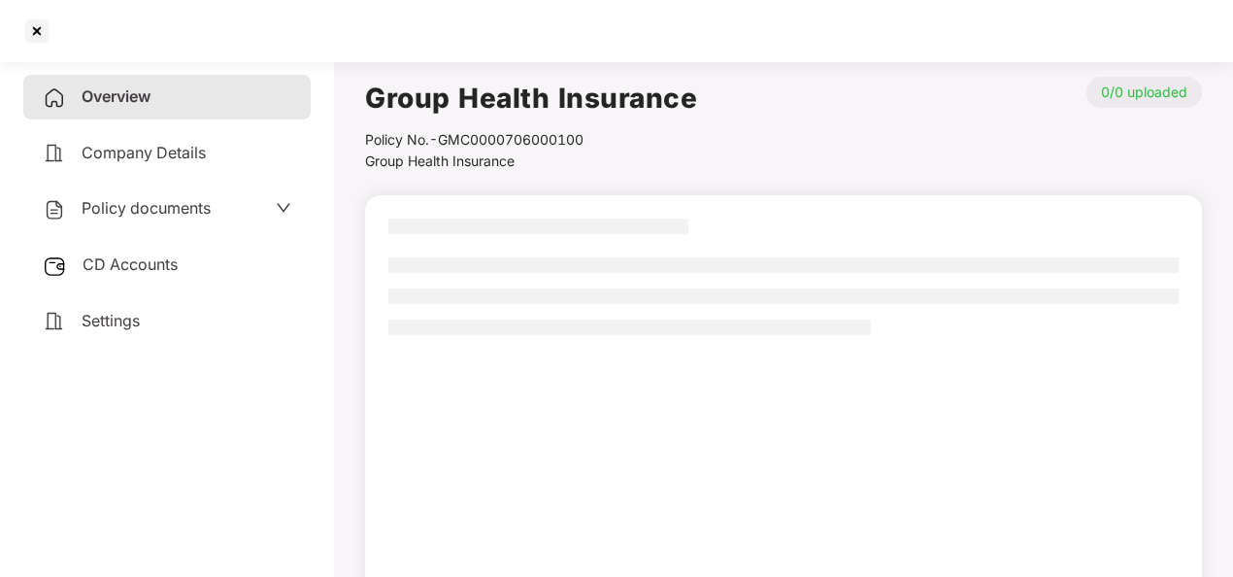
scroll to position [176, 0]
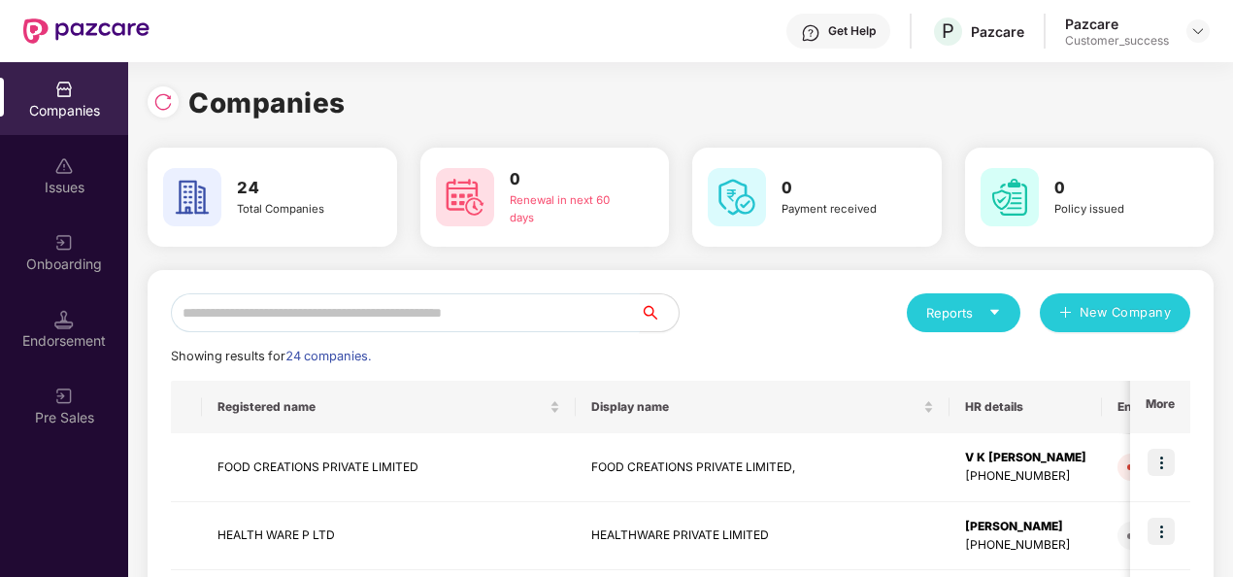
click at [278, 313] on input "text" at bounding box center [405, 312] width 469 height 39
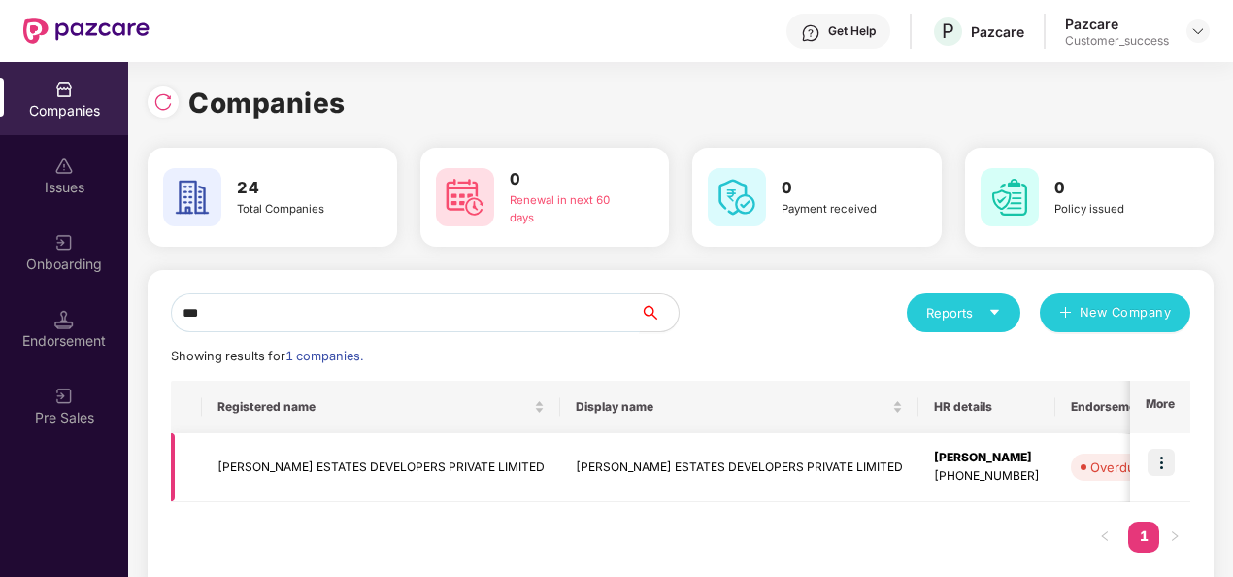
type input "***"
click at [1162, 458] on img at bounding box center [1161, 462] width 27 height 27
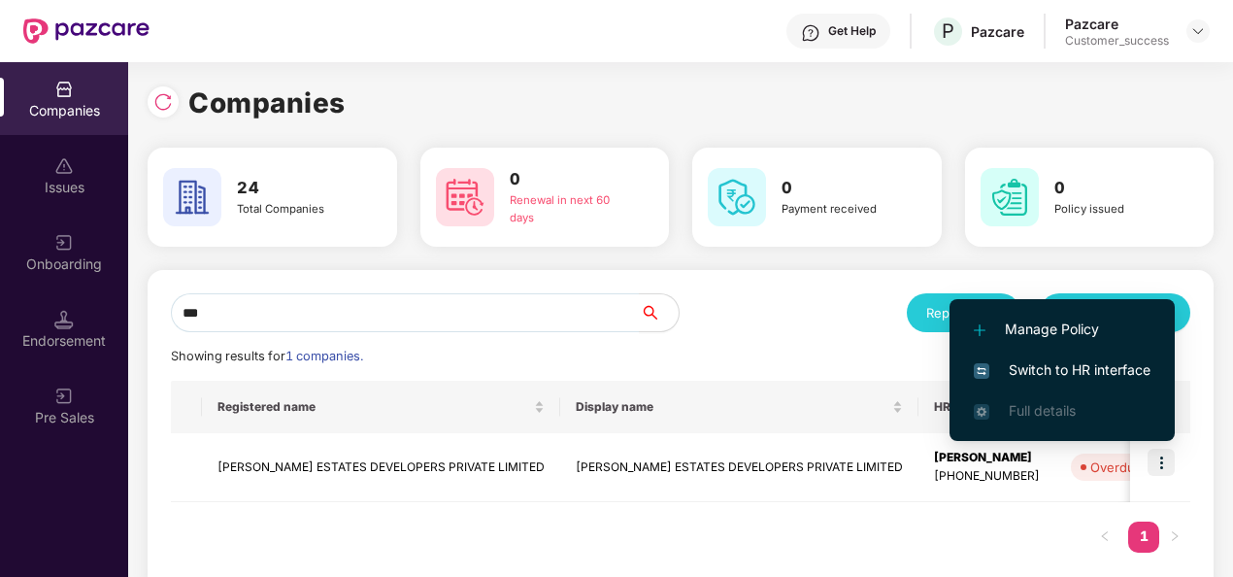
click at [1075, 370] on span "Switch to HR interface" at bounding box center [1062, 369] width 177 height 21
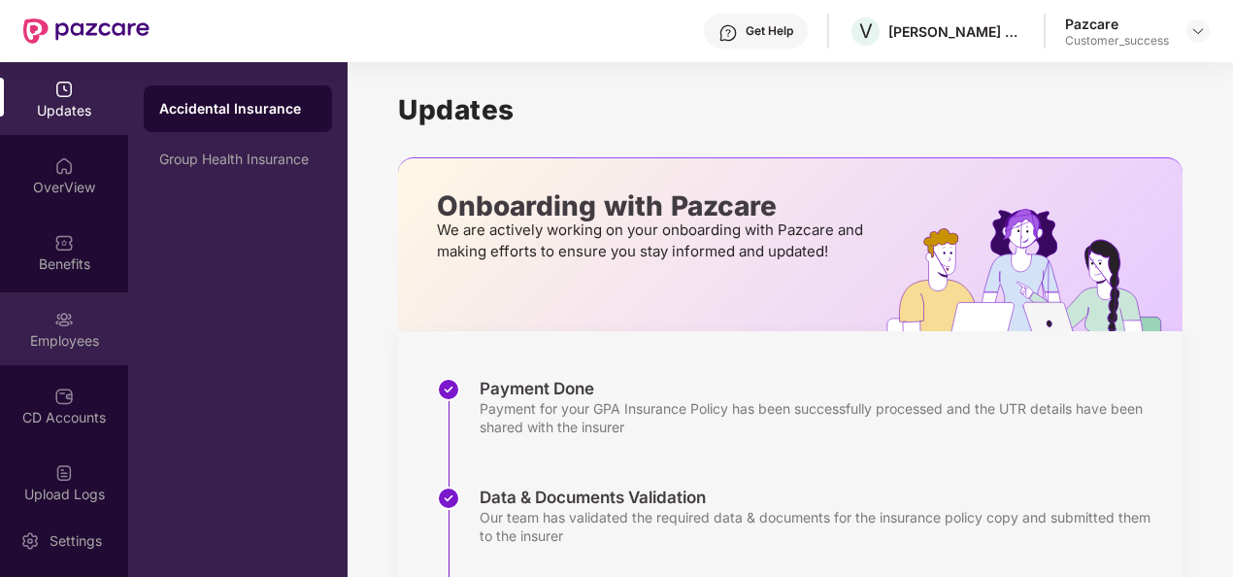
click at [47, 327] on div "Employees" at bounding box center [64, 328] width 128 height 73
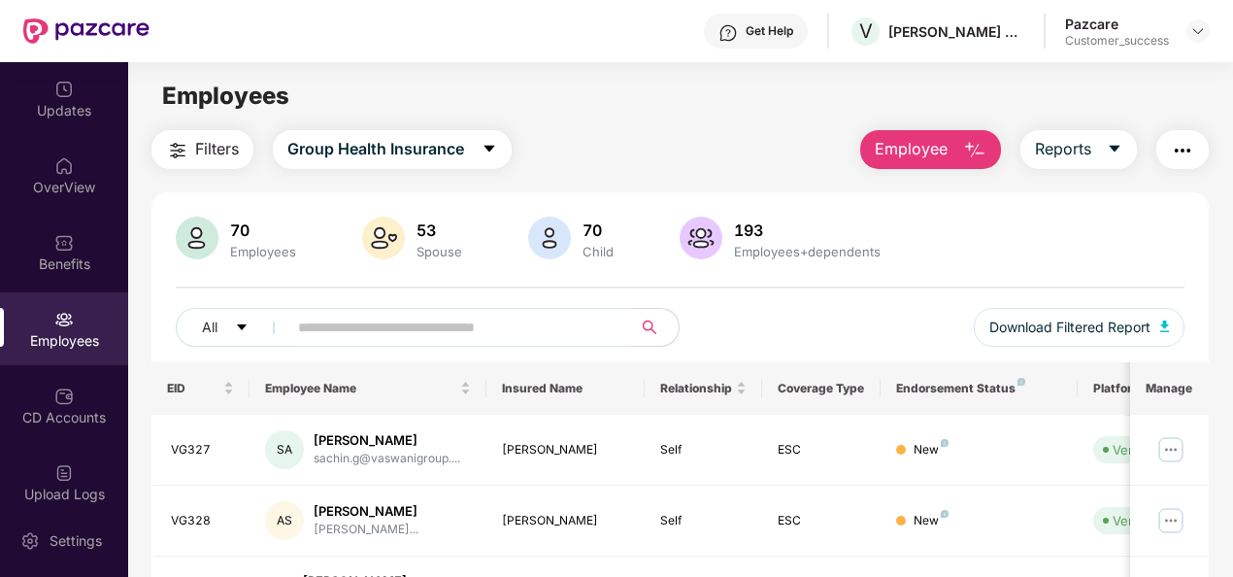
click at [481, 317] on input "text" at bounding box center [452, 327] width 308 height 29
paste input "*****"
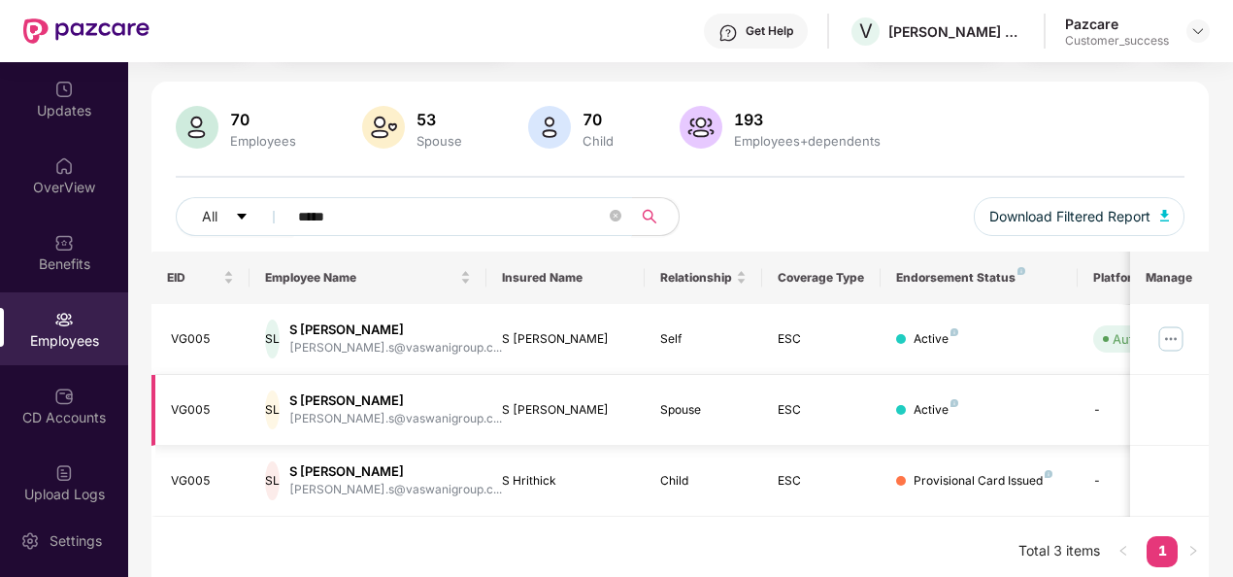
scroll to position [118, 0]
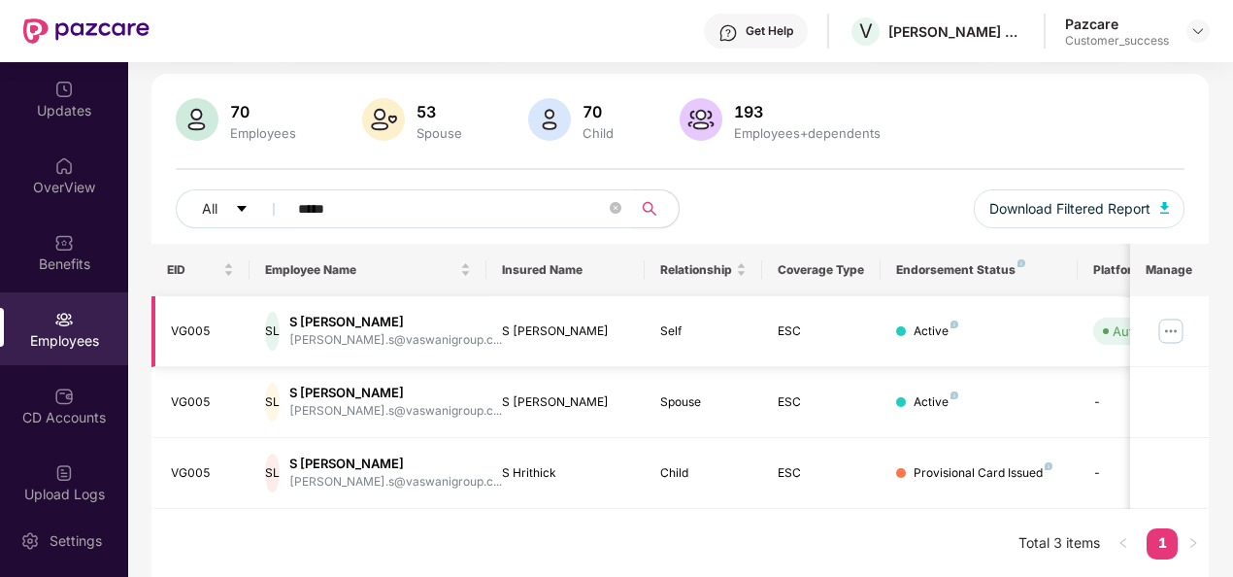
type input "*****"
click at [1173, 328] on img at bounding box center [1170, 331] width 31 height 31
click at [591, 494] on td "S Hrithick" at bounding box center [565, 473] width 158 height 71
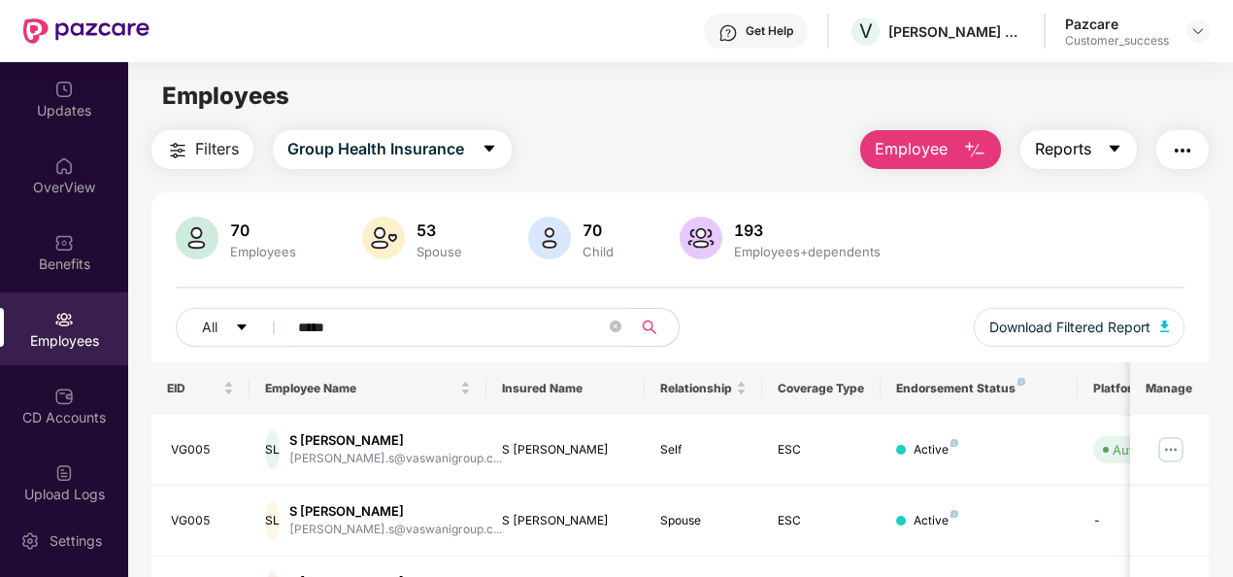
click at [1111, 147] on icon "caret-down" at bounding box center [1115, 149] width 16 height 16
click at [742, 128] on main "Employees Filters Group Health Insurance Employee Reports 70 Employees 53 Spous…" at bounding box center [680, 350] width 1104 height 577
click at [615, 327] on icon "close-circle" at bounding box center [616, 326] width 12 height 12
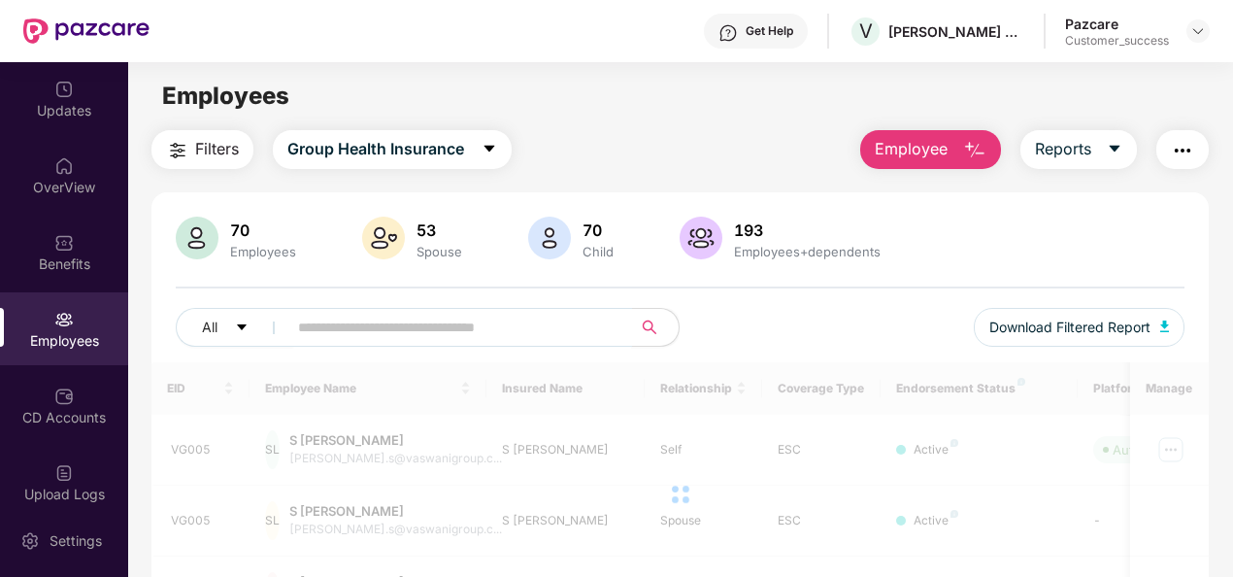
paste input "*****"
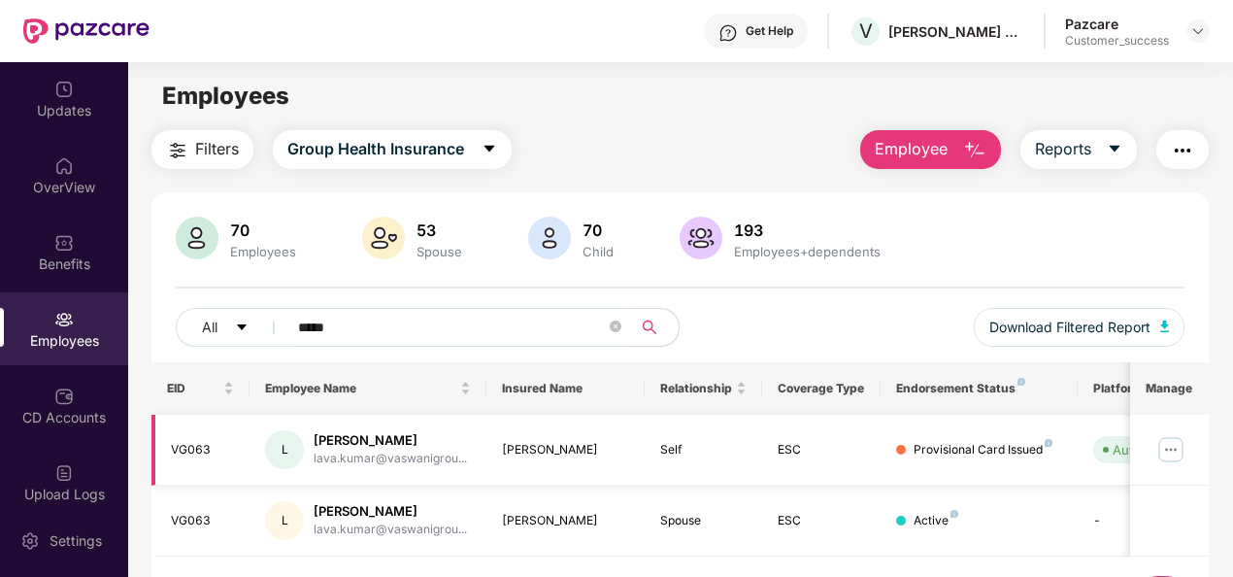
scroll to position [62, 0]
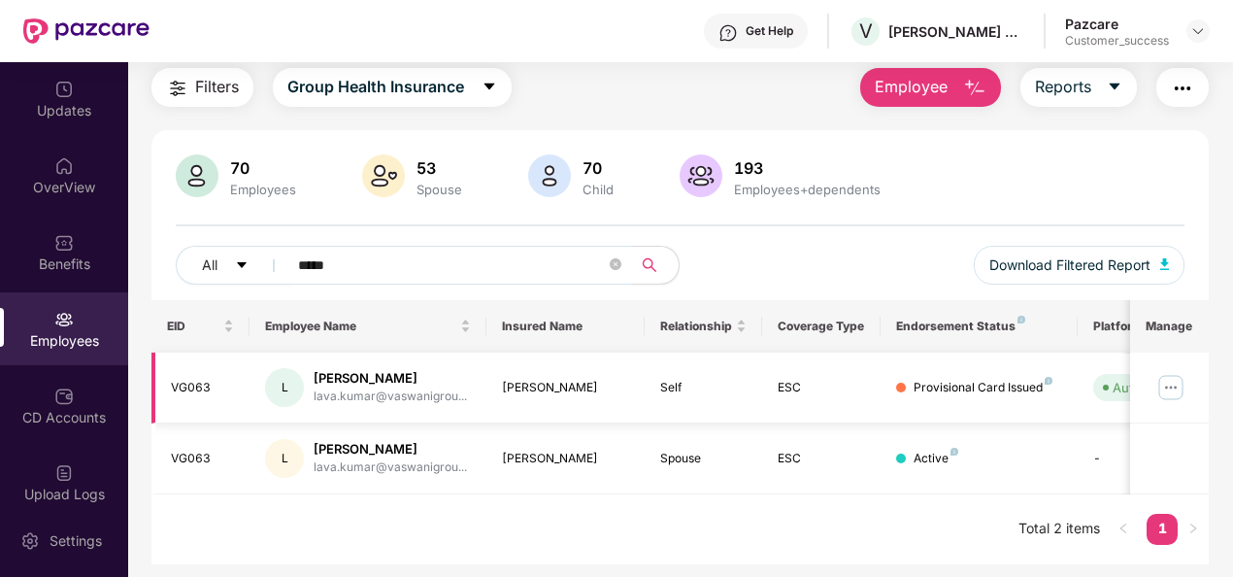
type input "*****"
click at [1173, 385] on img at bounding box center [1170, 387] width 31 height 31
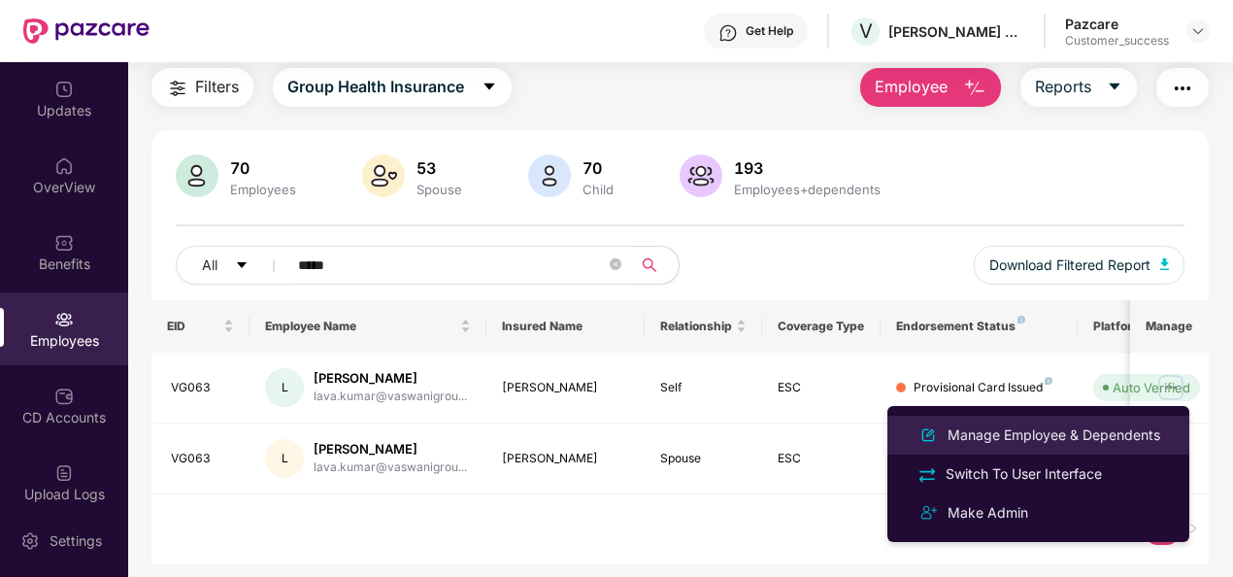
click at [1066, 427] on div "Manage Employee & Dependents" at bounding box center [1054, 434] width 220 height 21
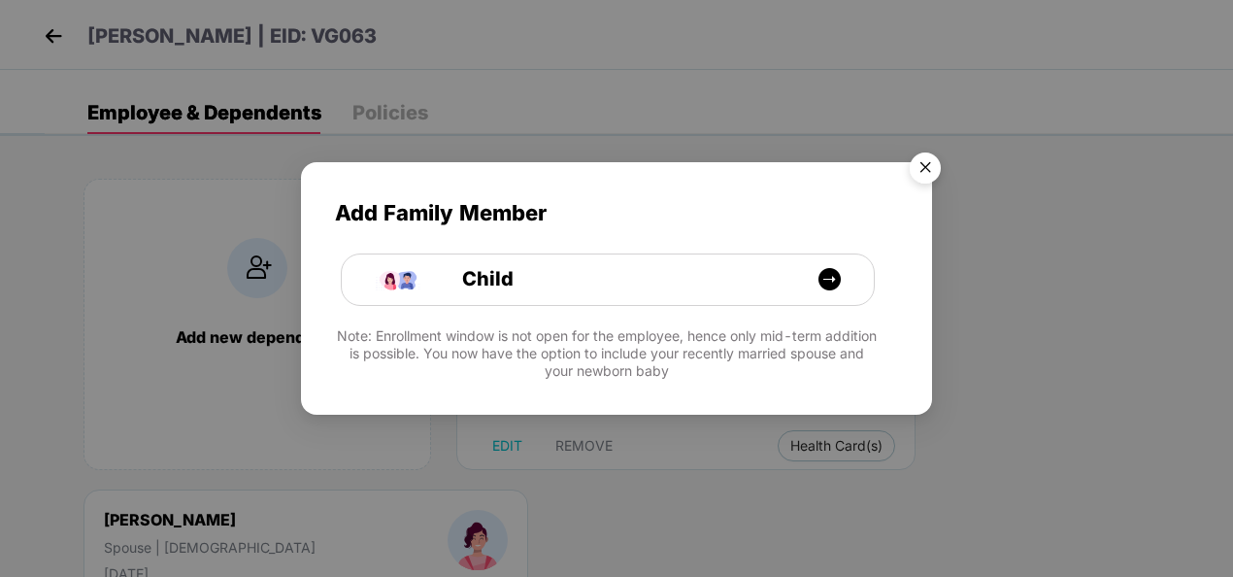
click at [930, 162] on img "Close" at bounding box center [925, 171] width 54 height 54
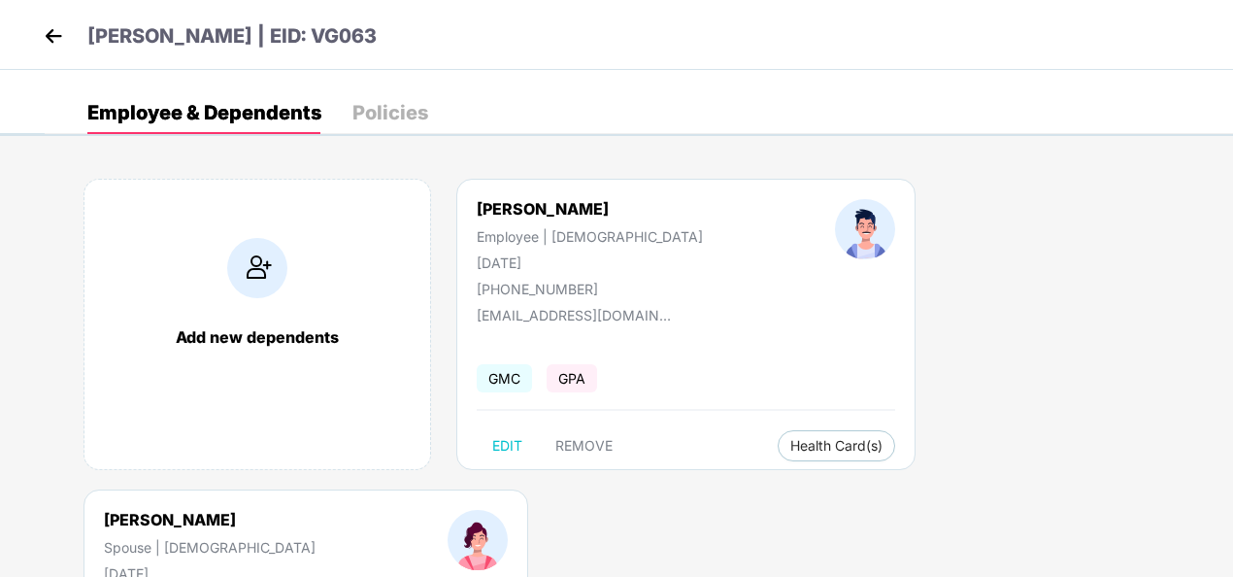
click at [49, 29] on img at bounding box center [53, 35] width 29 height 29
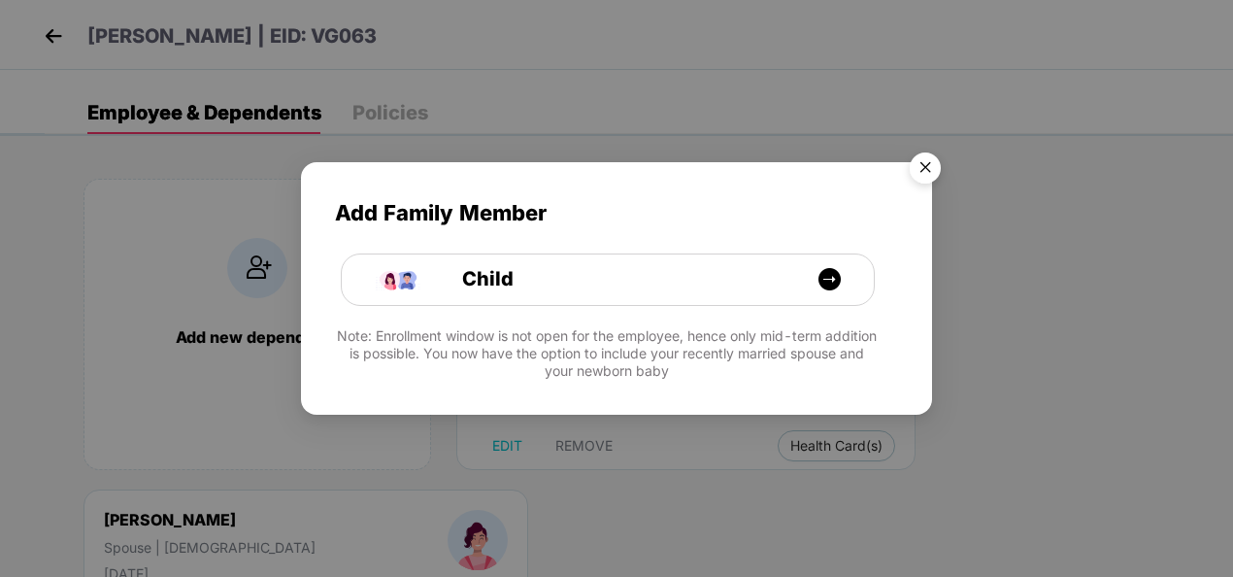
click at [925, 161] on img "Close" at bounding box center [925, 171] width 54 height 54
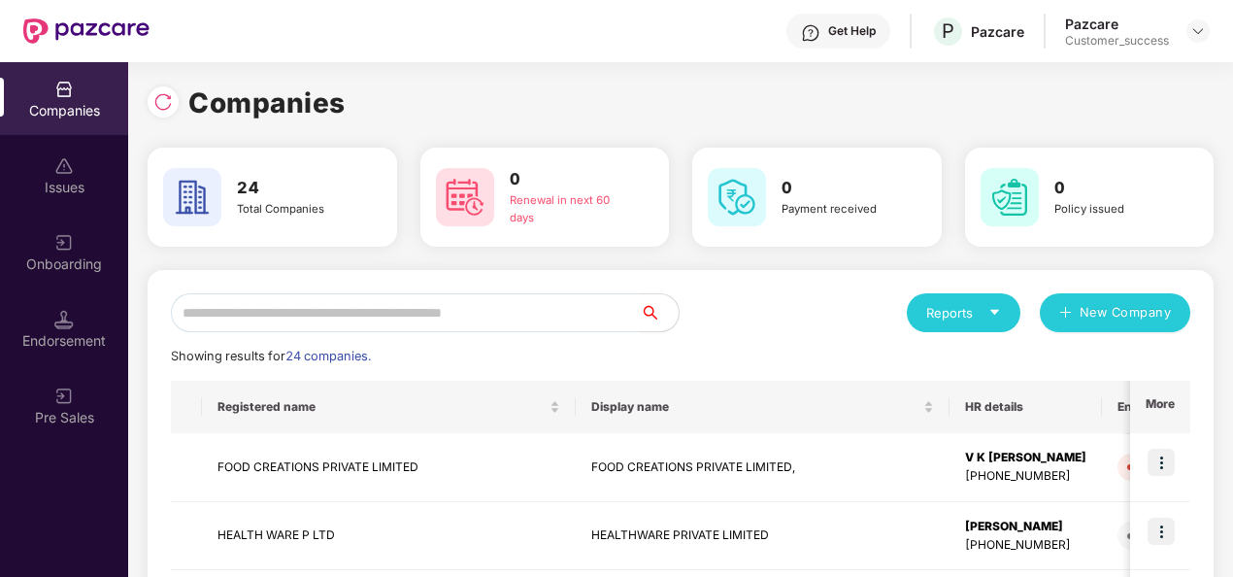
click at [273, 307] on input "text" at bounding box center [405, 312] width 469 height 39
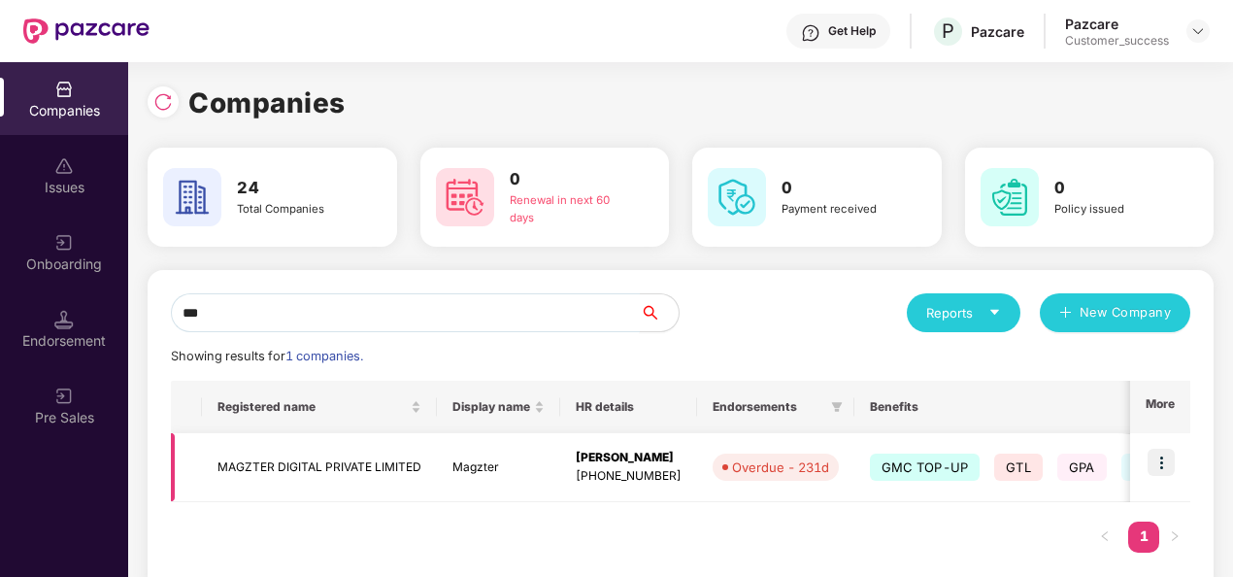
type input "***"
click at [1166, 451] on img at bounding box center [1161, 462] width 27 height 27
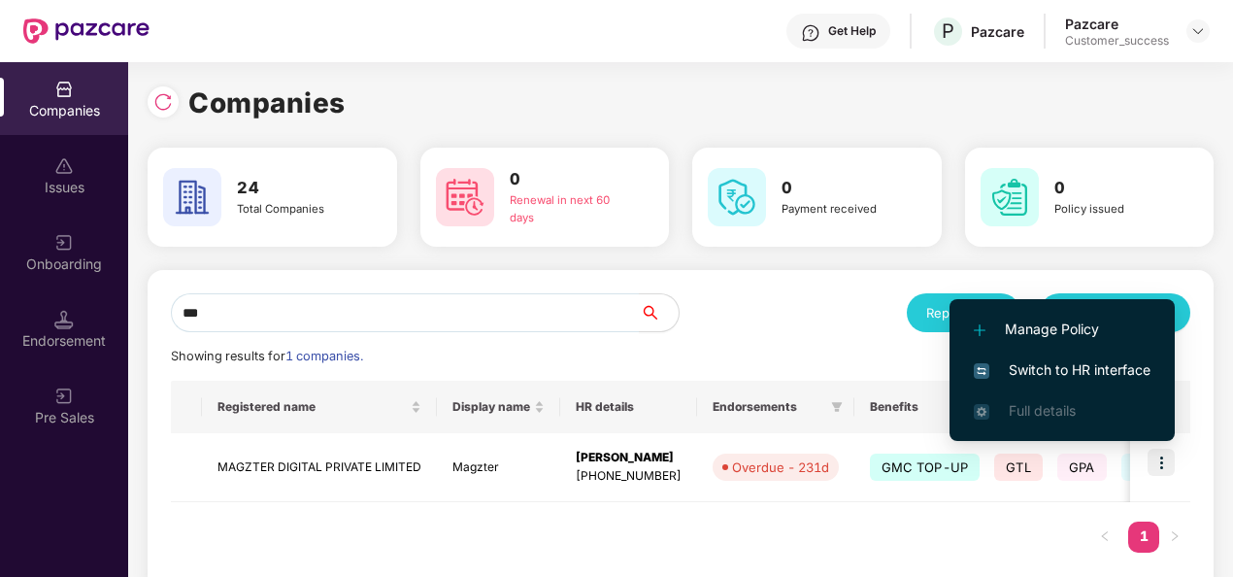
click at [1130, 367] on span "Switch to HR interface" at bounding box center [1062, 369] width 177 height 21
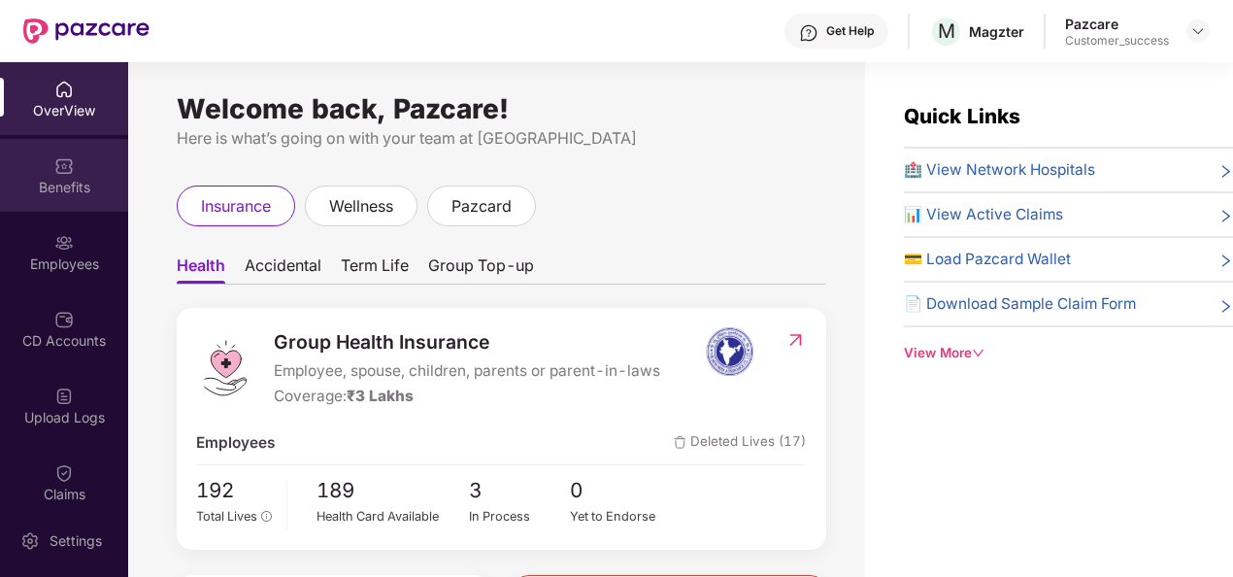
click at [79, 173] on div "Benefits" at bounding box center [64, 175] width 128 height 73
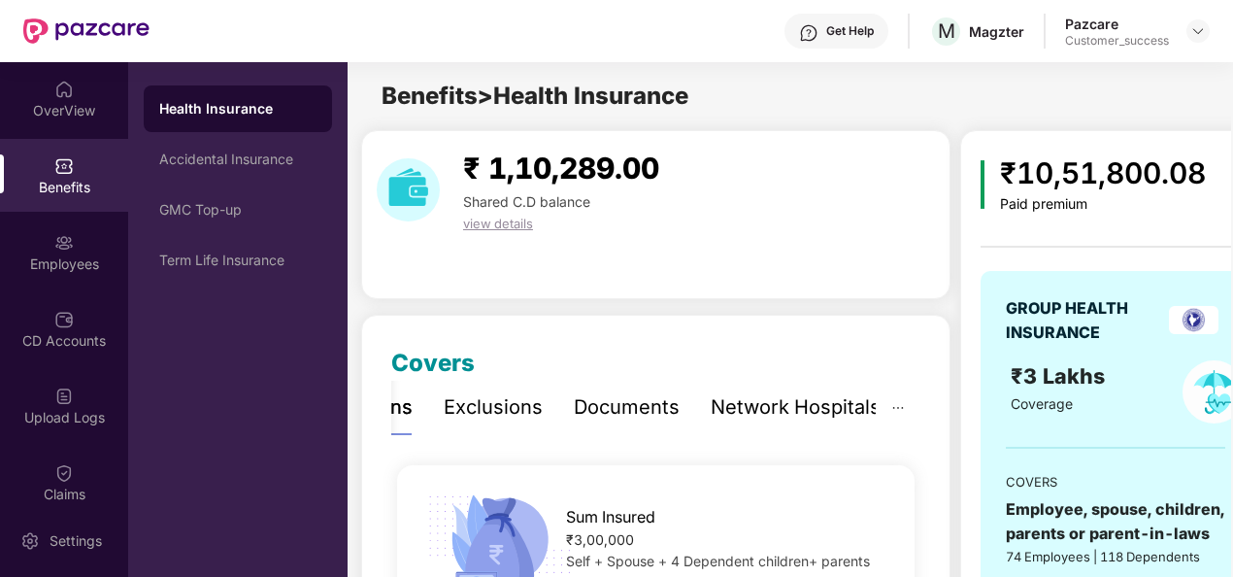
click at [831, 402] on div "Network Hospitals" at bounding box center [796, 407] width 170 height 30
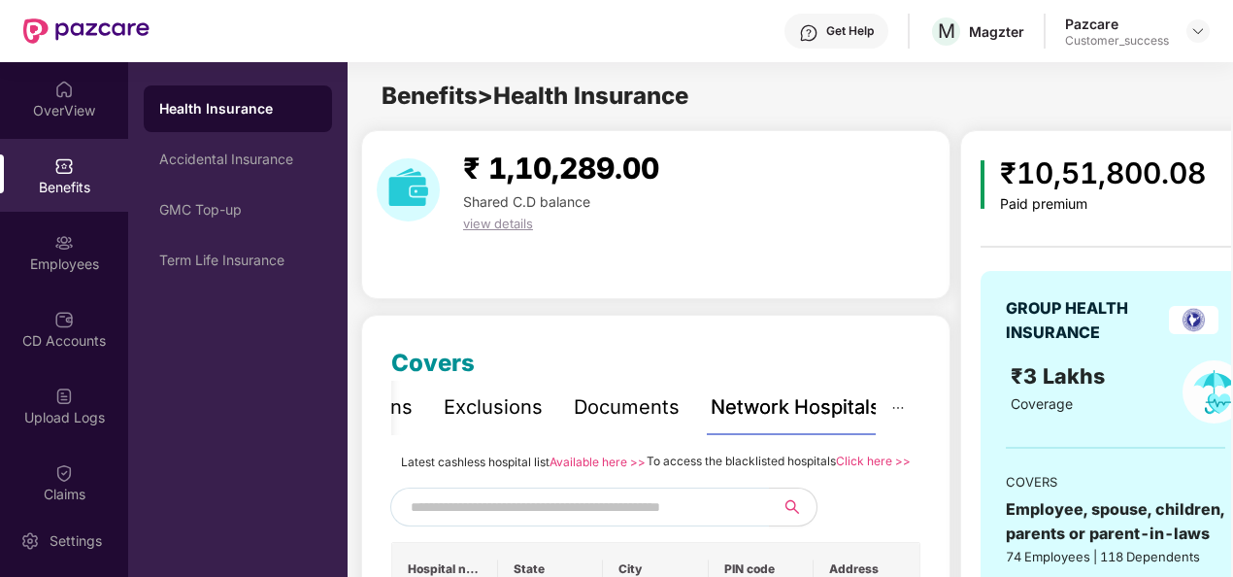
scroll to position [87, 0]
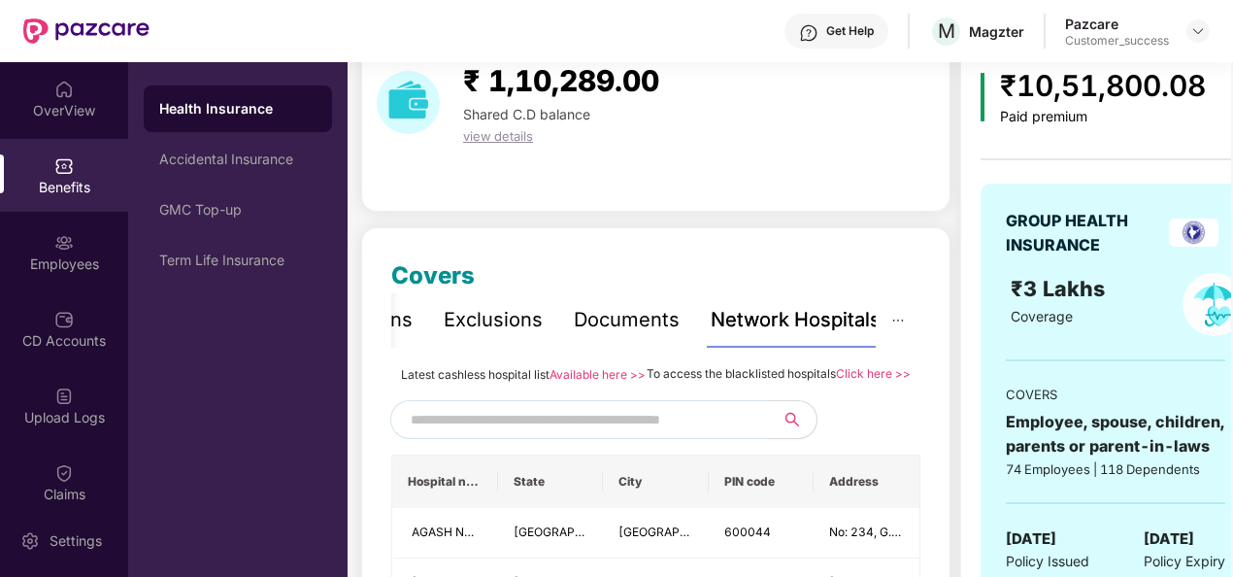
click at [593, 372] on link "Available here >>" at bounding box center [598, 374] width 96 height 15
